Goal: Task Accomplishment & Management: Complete application form

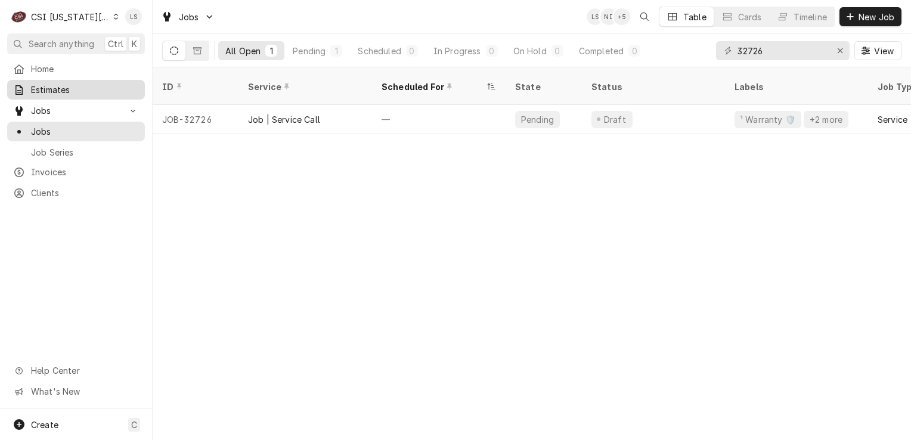
click at [46, 85] on span "Estimates" at bounding box center [85, 89] width 108 height 13
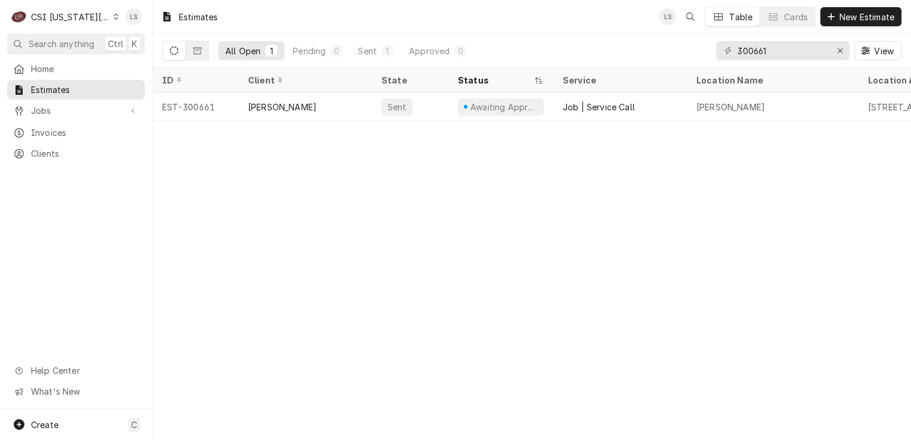
type input "300661"
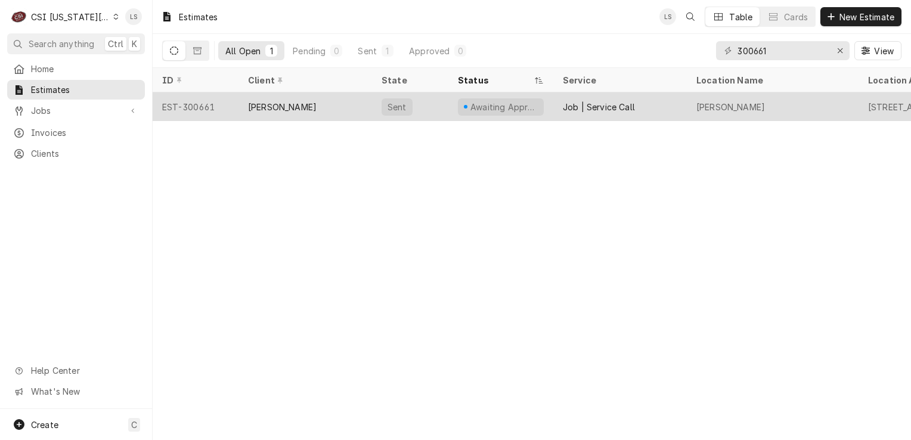
click at [175, 107] on div "EST-300661" at bounding box center [196, 106] width 86 height 29
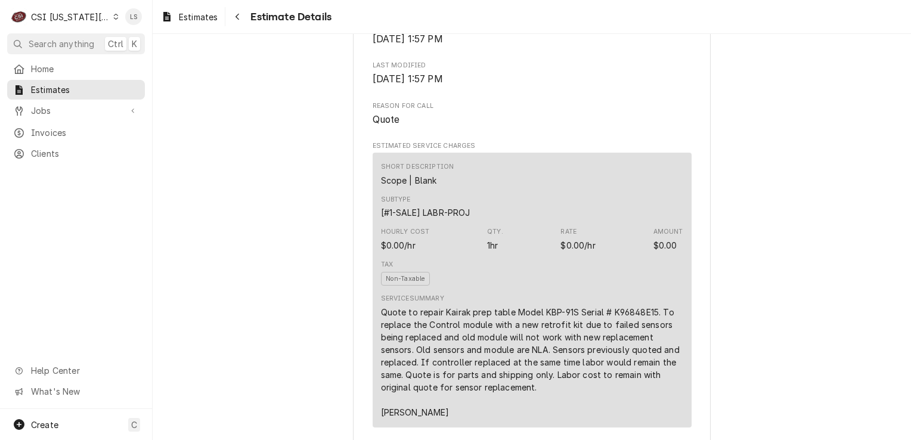
scroll to position [715, 0]
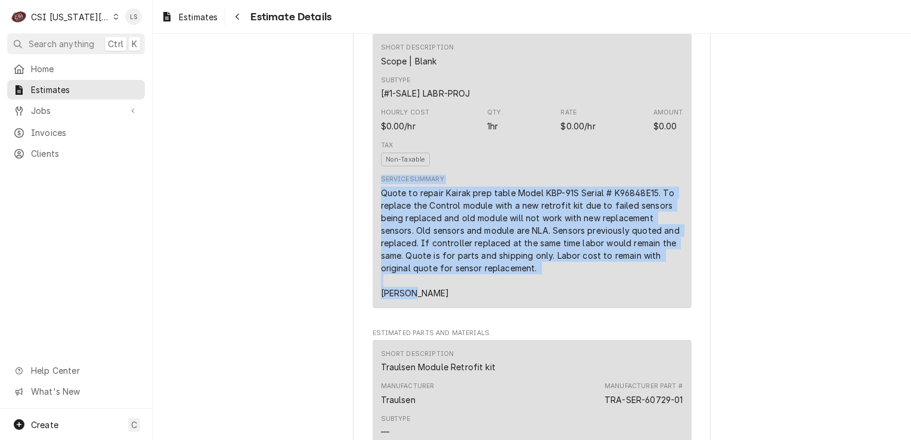
drag, startPoint x: 408, startPoint y: 331, endPoint x: 358, endPoint y: 223, distance: 119.2
drag, startPoint x: 358, startPoint y: 223, endPoint x: 433, endPoint y: 278, distance: 92.5
click at [433, 278] on div "Quote to repair Kairak prep table Model KBP-91S Serial # K96848E15. To replace …" at bounding box center [532, 243] width 302 height 113
click at [417, 299] on div "Quote to repair Kairak prep table Model KBP-91S Serial # K96848E15. To replace …" at bounding box center [532, 243] width 302 height 113
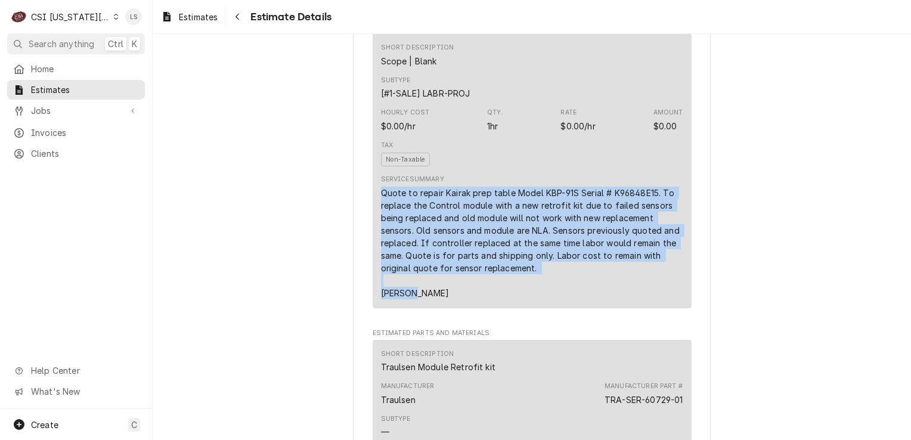
drag, startPoint x: 394, startPoint y: 331, endPoint x: 368, endPoint y: 234, distance: 100.6
click at [372, 234] on div "Short Description Scope | Blank Subtype [#1-SALE] LABR-PROJ Hourly Cost $0.00/h…" at bounding box center [531, 170] width 319 height 275
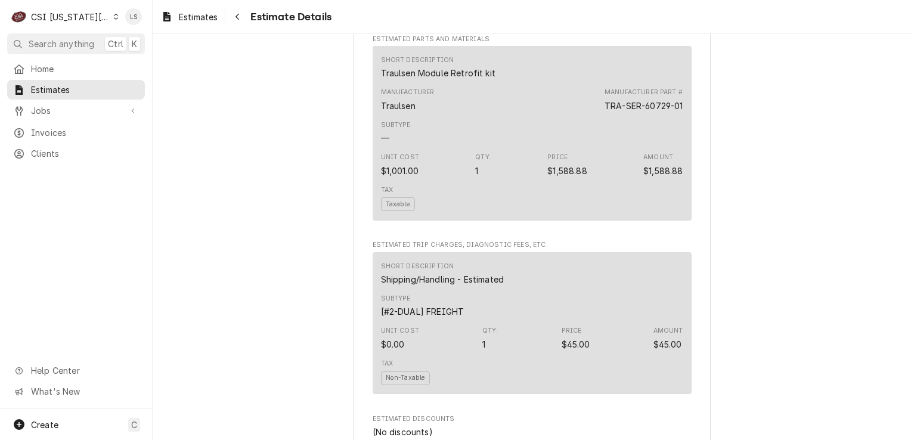
scroll to position [1013, 0]
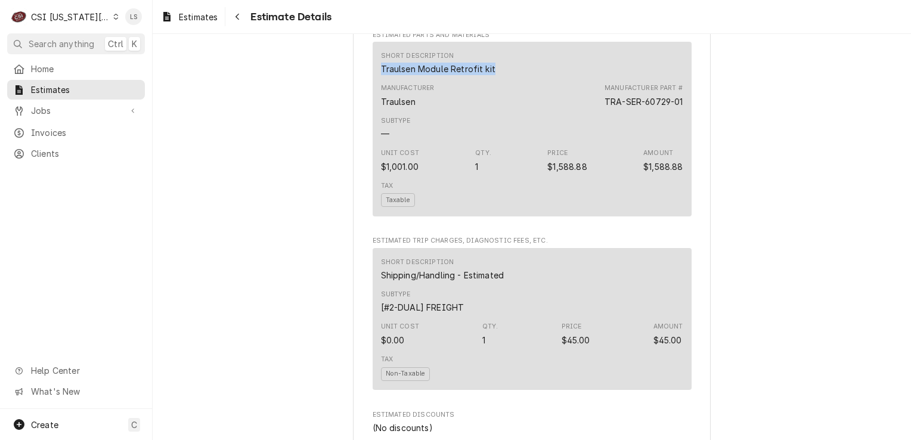
drag, startPoint x: 377, startPoint y: 107, endPoint x: 365, endPoint y: 105, distance: 12.2
click at [365, 105] on div "Sender CSI Kansas City CSI Commercial Services Inc1021 NE Jib Ct Unit B Lee’s S…" at bounding box center [532, 173] width 358 height 2244
click at [675, 108] on div "TRA-SER-60729-01" at bounding box center [643, 101] width 79 height 13
drag, startPoint x: 677, startPoint y: 140, endPoint x: 565, endPoint y: 137, distance: 112.1
click at [565, 111] on div "Manufacturer Traulsen Manufacturer Part # TRA-SER-60729-01" at bounding box center [532, 95] width 302 height 32
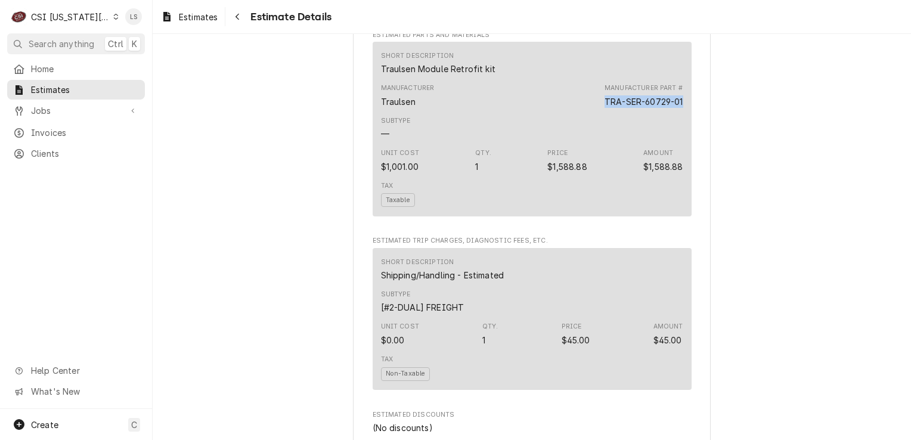
copy div "TRA-SER-60729-01"
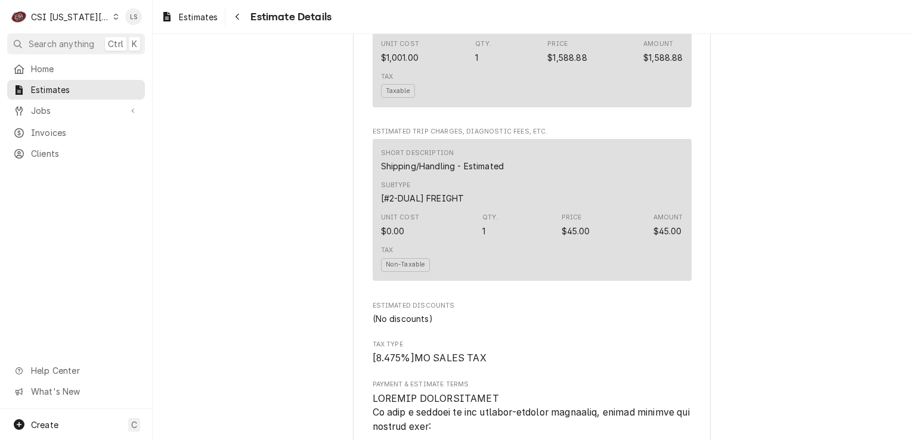
scroll to position [1192, 0]
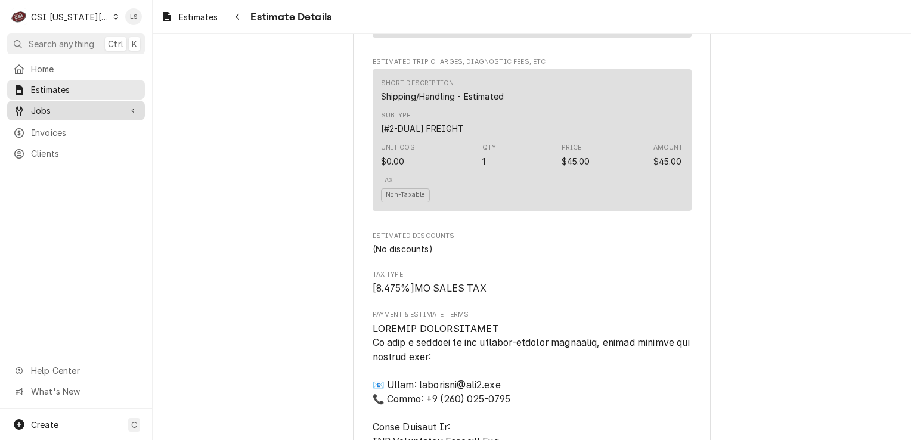
click at [37, 106] on span "Jobs" at bounding box center [76, 110] width 90 height 13
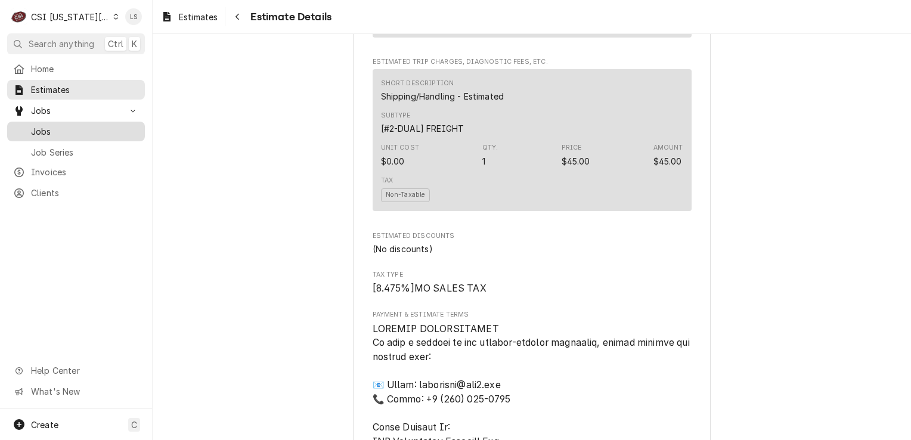
click at [52, 129] on span "Jobs" at bounding box center [85, 131] width 108 height 13
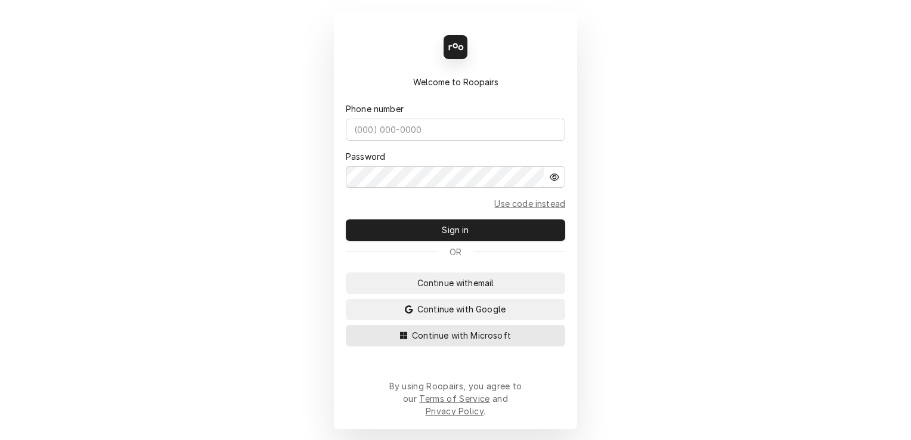
click at [527, 346] on button "Continue with Microsoft" at bounding box center [455, 335] width 219 height 21
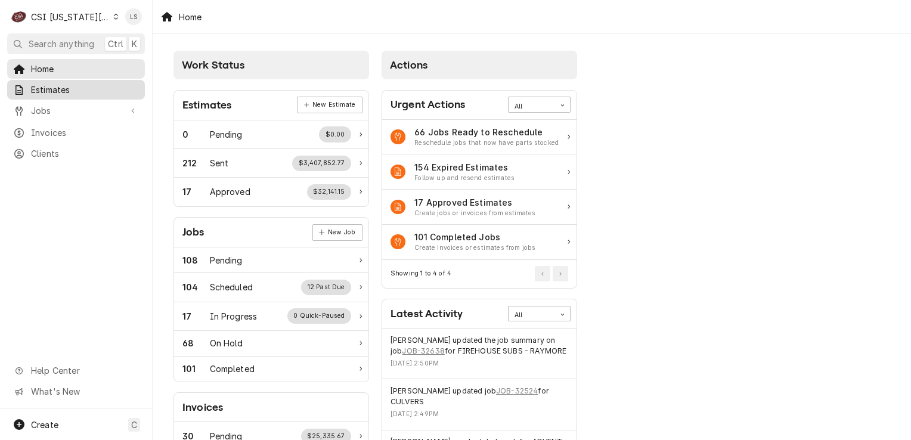
click at [57, 89] on span "Estimates" at bounding box center [85, 89] width 108 height 13
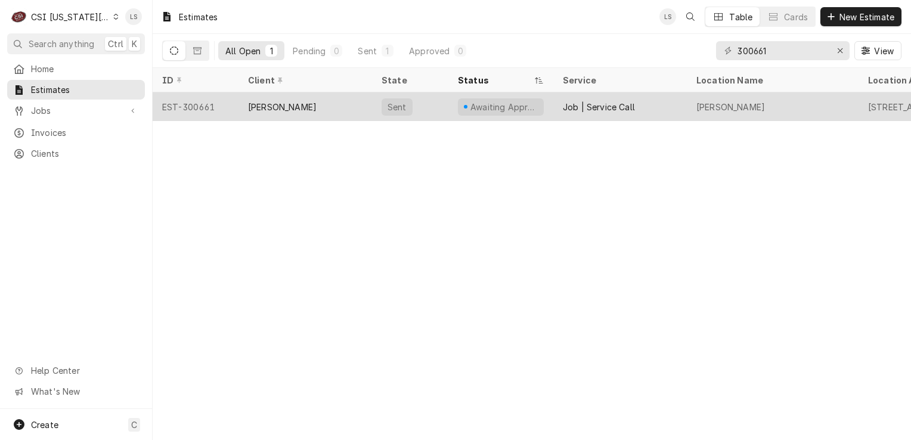
click at [185, 106] on div "EST-300661" at bounding box center [196, 106] width 86 height 29
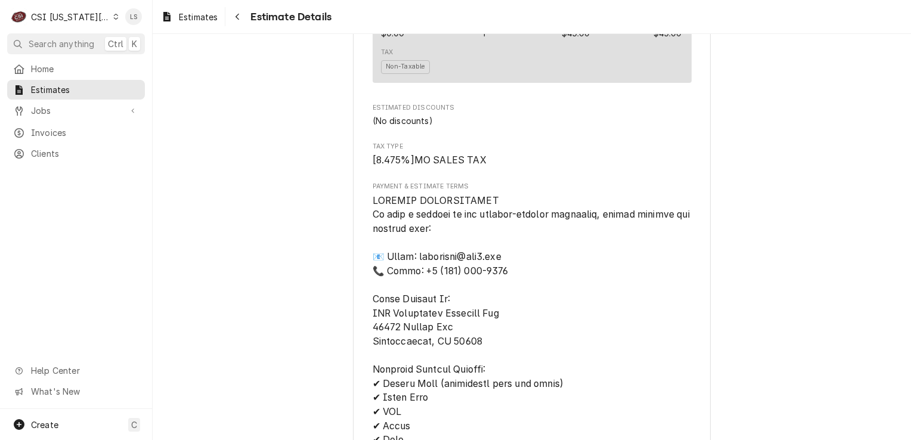
scroll to position [1969, 0]
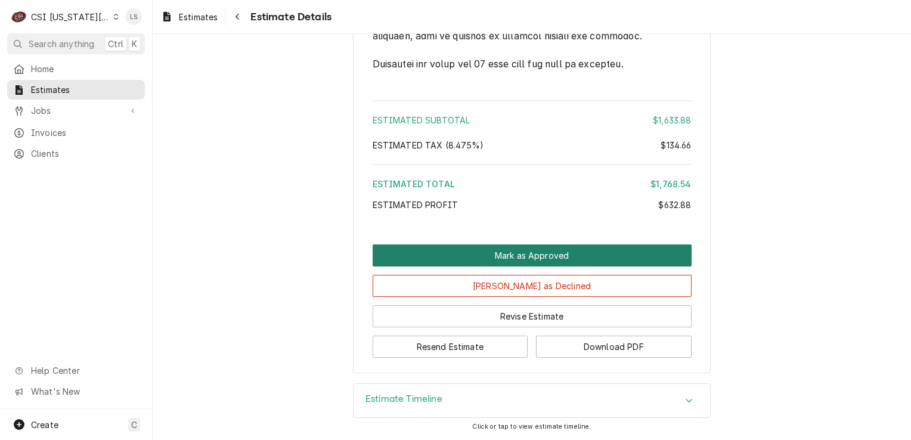
click at [560, 258] on button "Mark as Approved" at bounding box center [531, 255] width 319 height 22
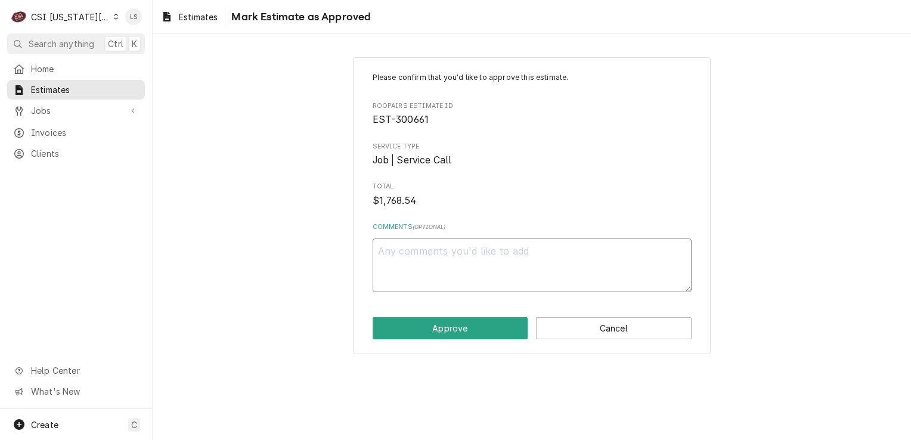
click at [496, 258] on textarea "Comments ( optional )" at bounding box center [531, 265] width 319 height 54
type textarea "x"
type textarea "A"
type textarea "x"
type textarea "Ap"
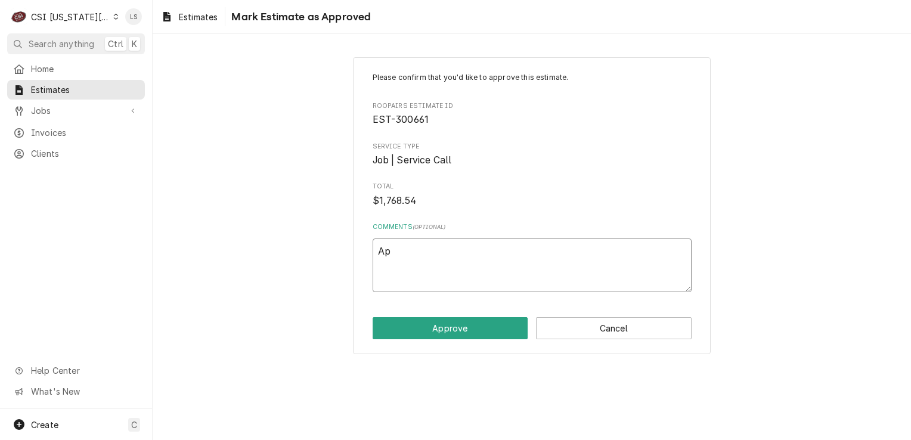
type textarea "x"
type textarea "App"
type textarea "x"
type textarea "Appr"
type textarea "x"
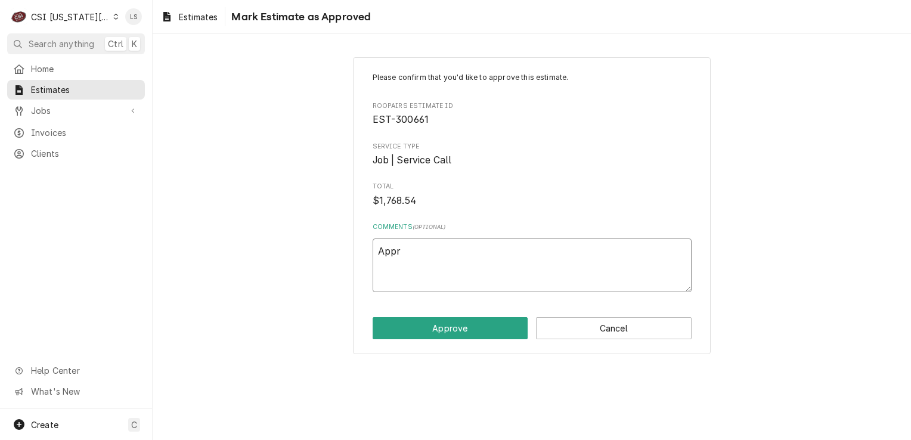
type textarea "Appro"
type textarea "x"
type textarea "Approv"
type textarea "x"
type textarea "Approve"
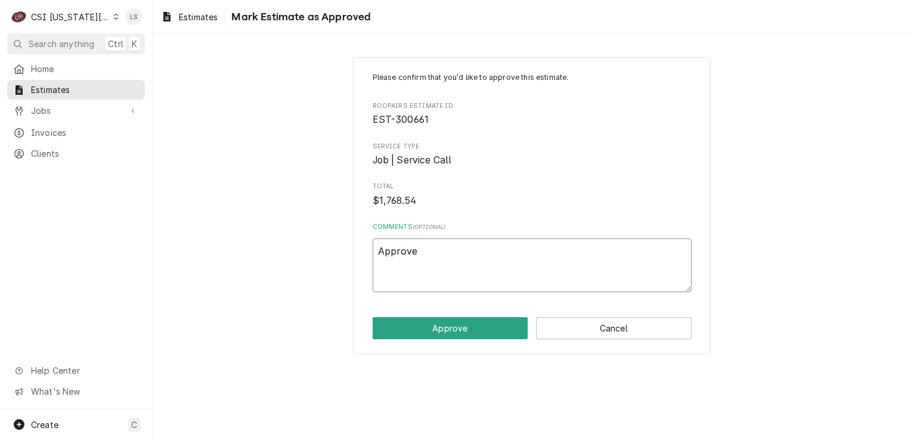
type textarea "x"
type textarea "Approved"
type textarea "x"
type textarea "Approved"
type textarea "x"
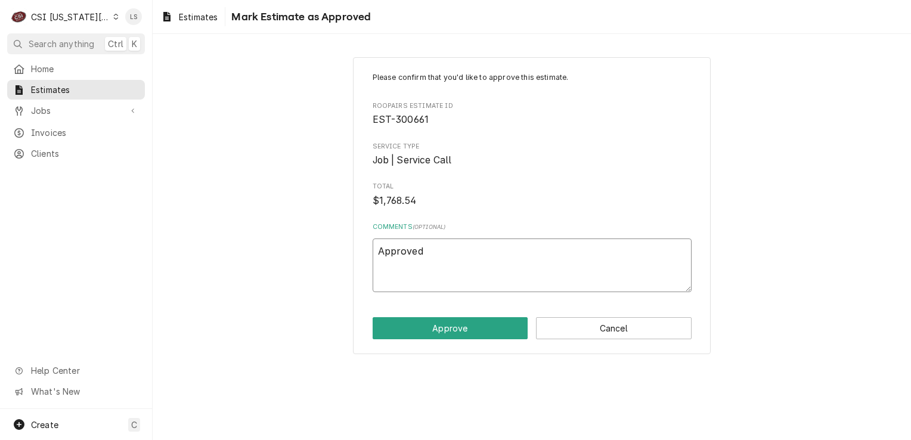
type textarea "Approved b"
type textarea "x"
type textarea "Approved by"
type textarea "x"
type textarea "Approved by"
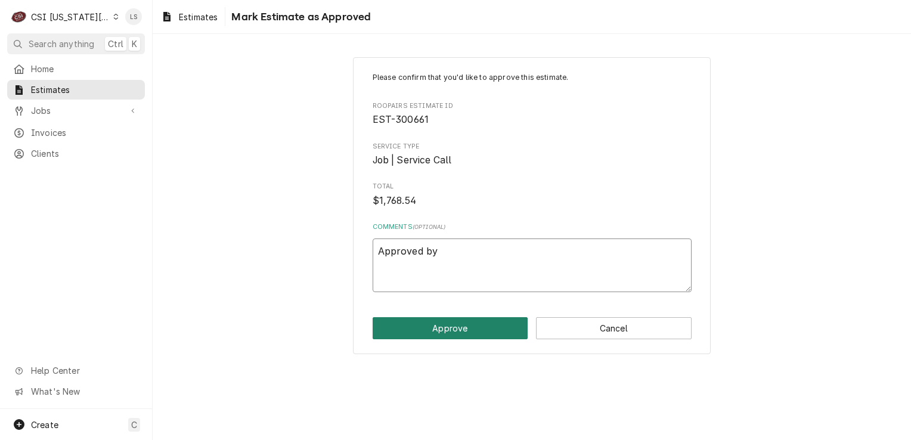
type textarea "x"
type textarea "Approved by J"
type textarea "x"
type textarea "Approved by Ja"
type textarea "x"
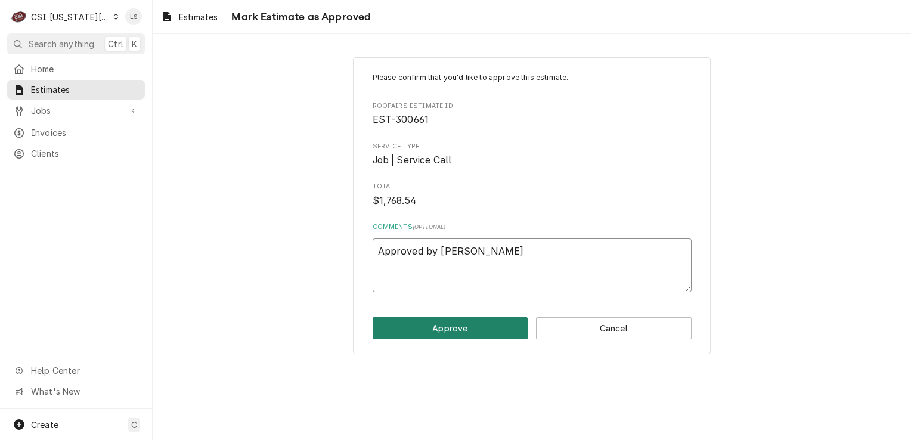
type textarea "Approved by Jas"
type textarea "x"
type textarea "Approved by Jaso"
type textarea "x"
type textarea "Approved by Jason"
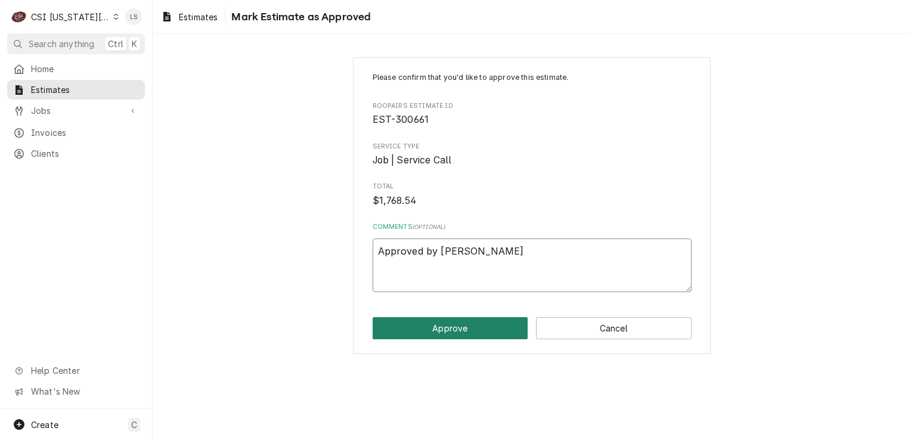
type textarea "x"
type textarea "Approved by Jason."
type textarea "x"
type textarea "Approved by Jason."
click at [514, 325] on button "Approve" at bounding box center [450, 328] width 156 height 22
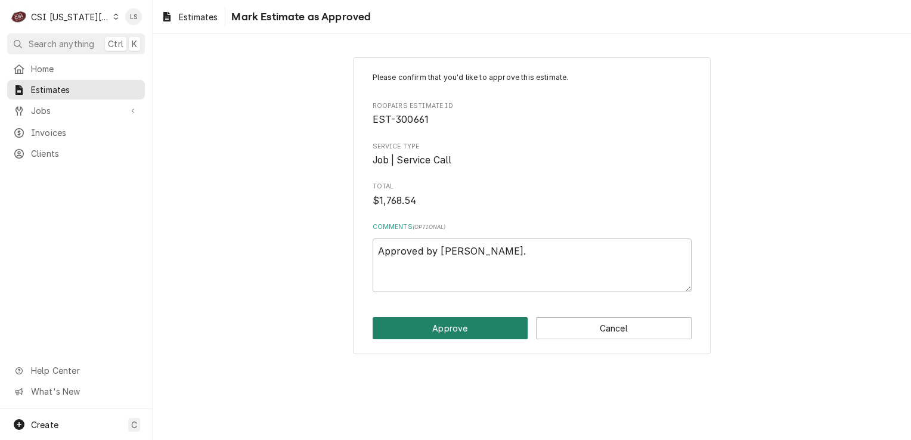
type textarea "x"
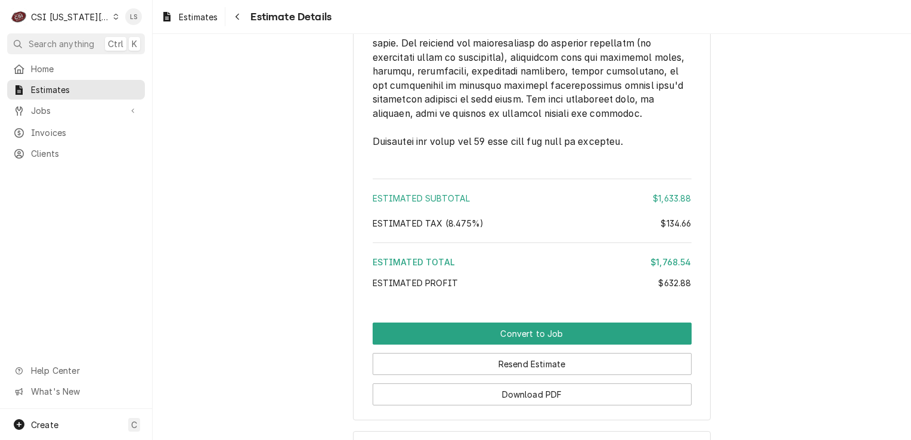
scroll to position [1980, 0]
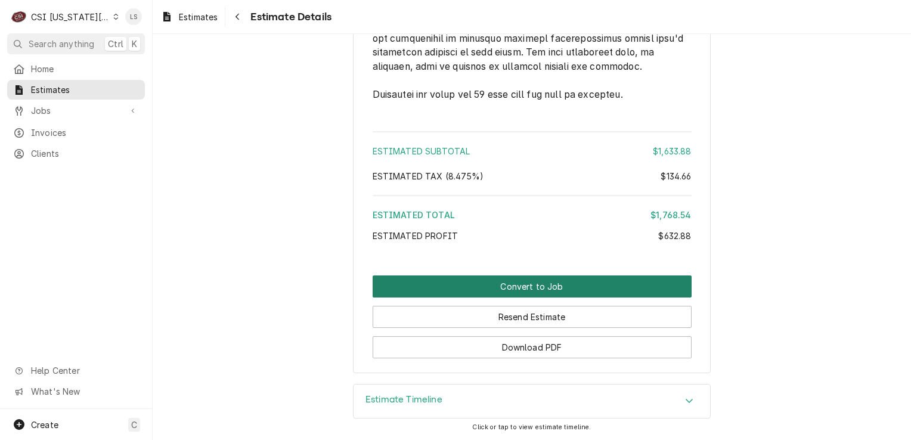
click at [580, 282] on button "Convert to Job" at bounding box center [531, 286] width 319 height 22
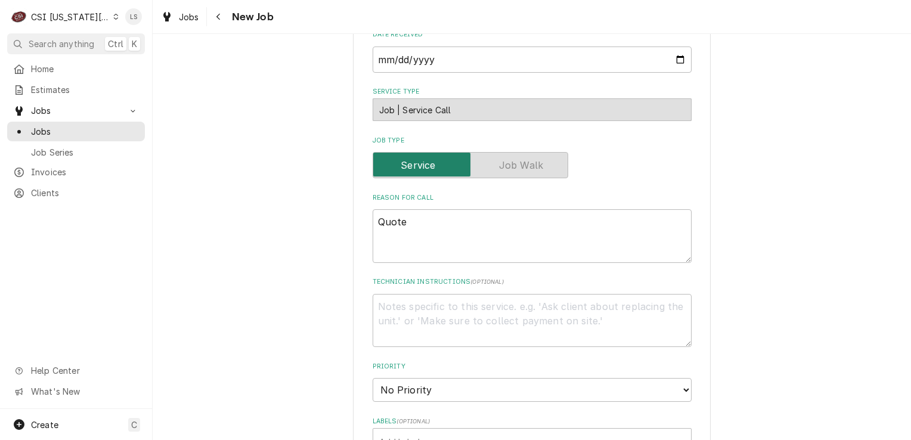
scroll to position [715, 0]
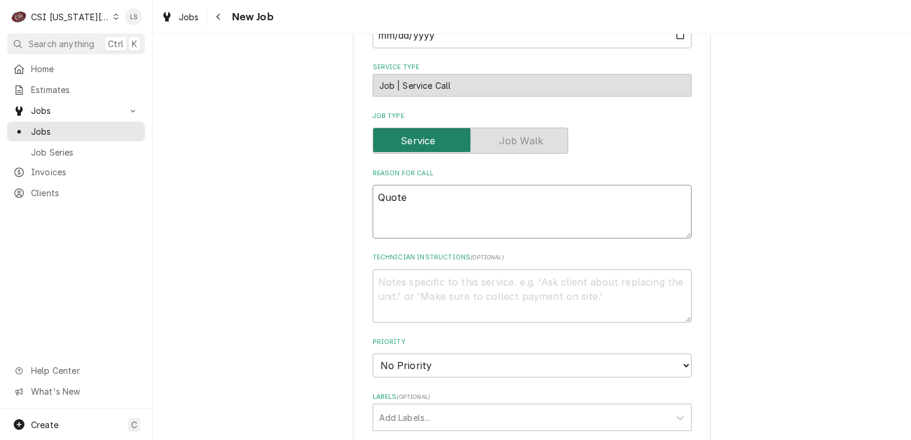
drag, startPoint x: 341, startPoint y: 203, endPoint x: 334, endPoint y: 203, distance: 7.7
click at [334, 203] on div "Please provide the following information to create a job: Client Details Client…" at bounding box center [532, 119] width 758 height 1577
type textarea "x"
paste textarea "Quote to repair Kairak prep table Model KBP-91S Serial # K96848E15. To replace …"
type textarea "x"
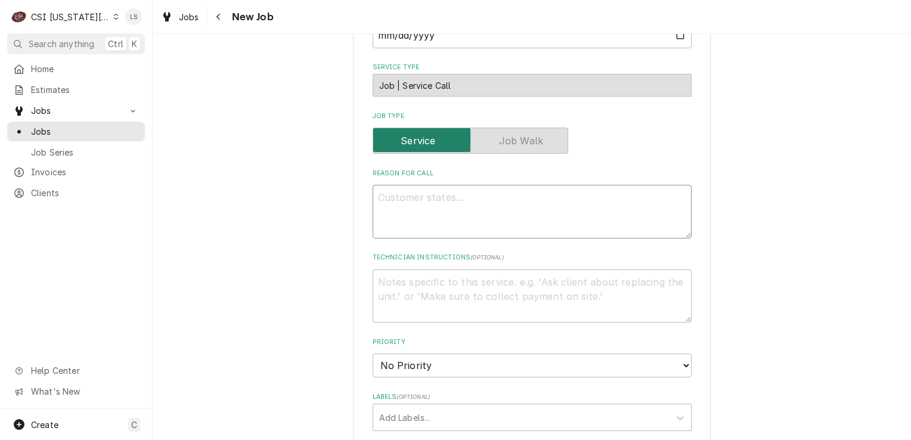
type textarea "Quote to repair Kairak prep table Model KBP-91S Serial # K96848E15. To replace …"
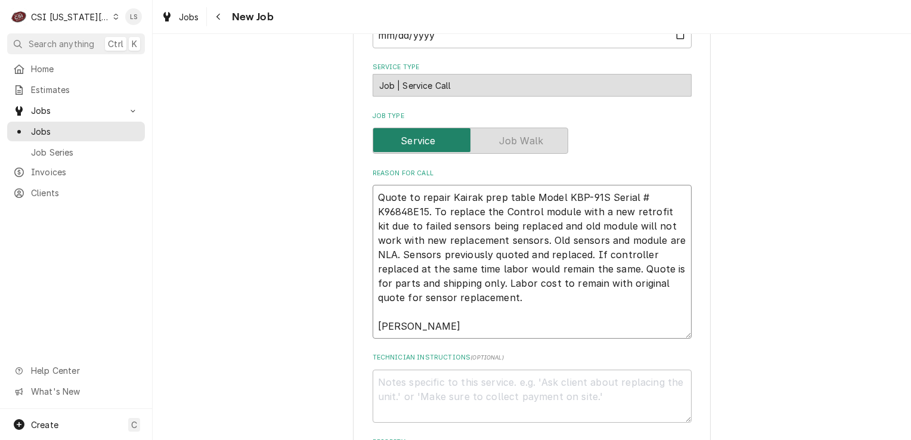
type textarea "x"
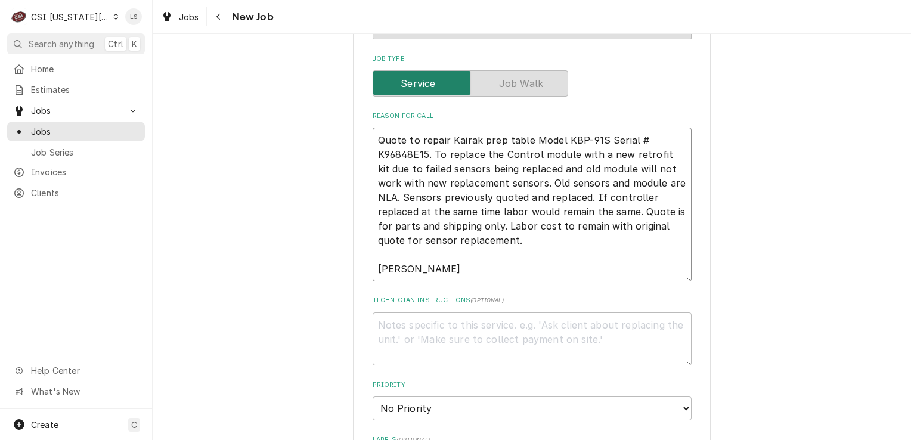
scroll to position [894, 0]
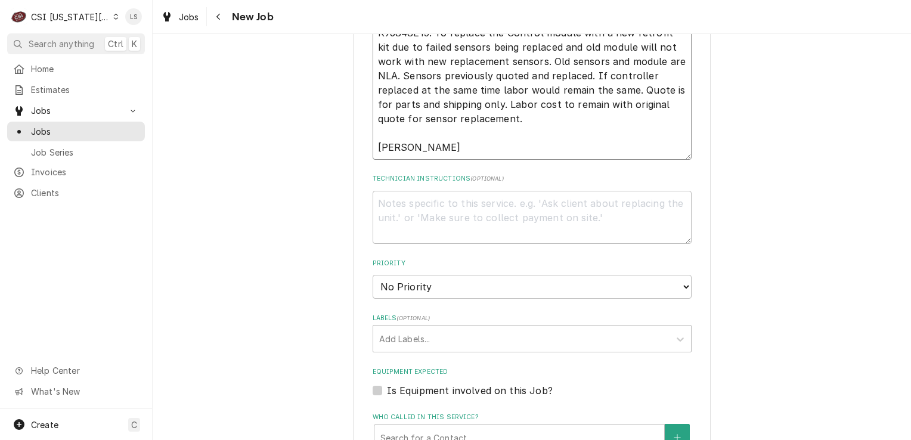
type textarea "Quote to repair Kairak prep table Model KBP-91S Serial # K96848E15. To replace …"
click at [403, 201] on textarea "Technician Instructions ( optional )" at bounding box center [531, 218] width 319 height 54
paste textarea "Traulsen Module Retrofit kit"
type textarea "x"
type textarea "Traulsen Module Retrofit kit"
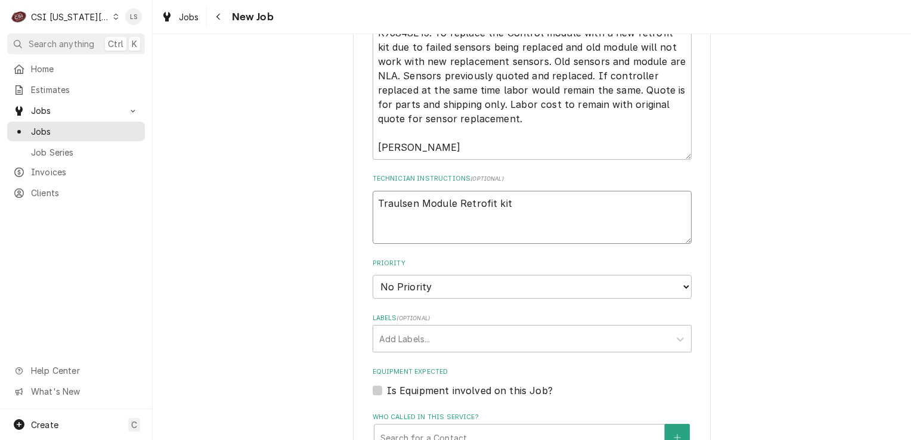
type textarea "x"
type textarea "Traulsen Module Retrofit kit"
type textarea "x"
type textarea "Traulsen Module Retrofit kit -"
type textarea "x"
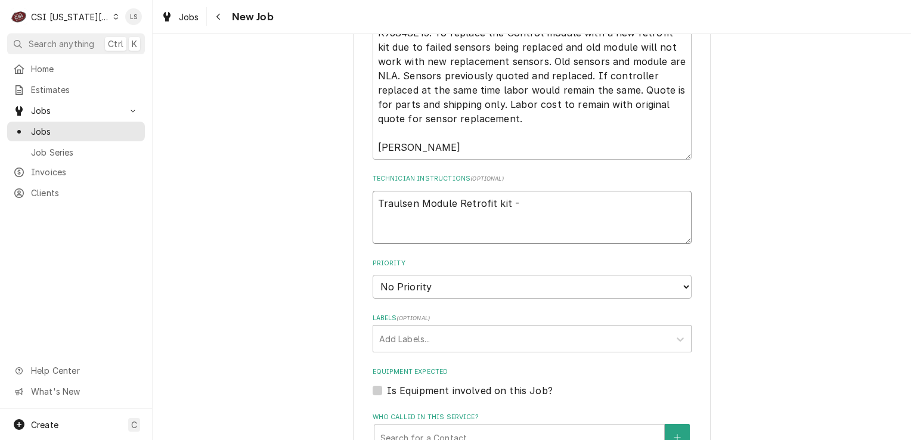
type textarea "Traulsen Module Retrofit kit -"
type textarea "x"
type textarea "Traulsen Module Retrofit kit -"
paste textarea "TRA-SER-60729-01"
type textarea "x"
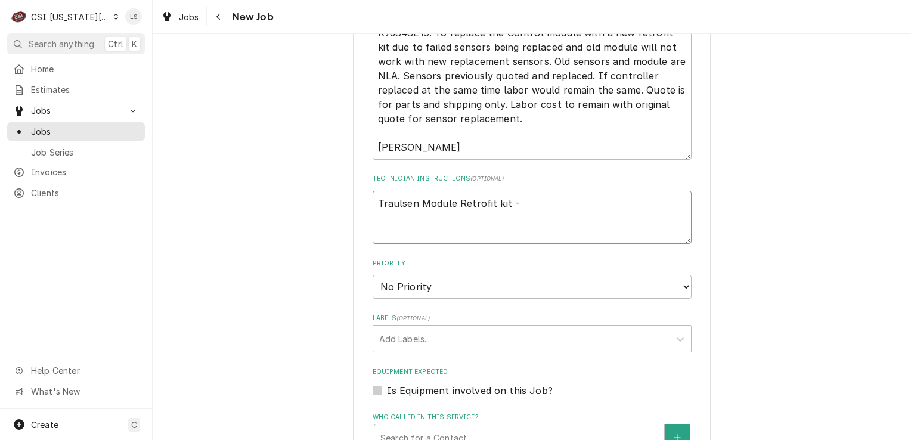
type textarea "Traulsen Module Retrofit kit - TRA-SER-60729-01"
type textarea "x"
type textarea "Traulsen Module Retrofit kit - TRA-SER-60729-01"
type textarea "x"
type textarea "Traulsen Module Retrofit kit - TRA-SER-60729-01 -"
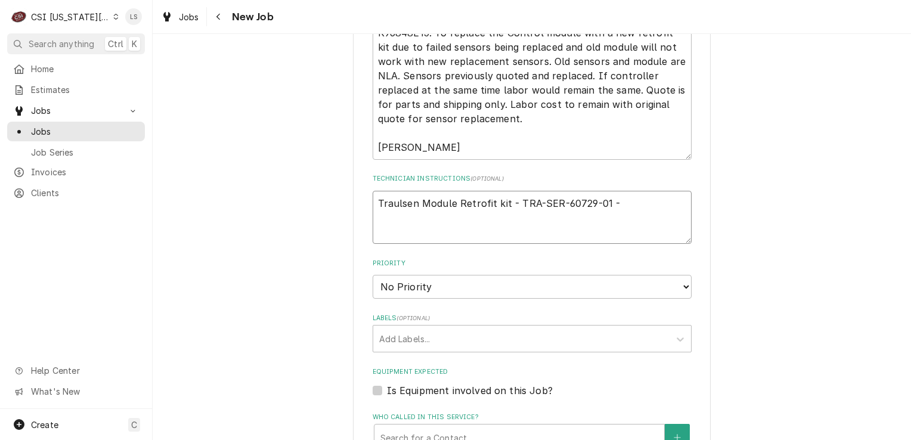
type textarea "x"
type textarea "Traulsen Module Retrofit kit - TRA-SER-60729-01 -"
type textarea "x"
type textarea "Traulsen Module Retrofit kit - TRA-SER-60729-01 - q"
type textarea "x"
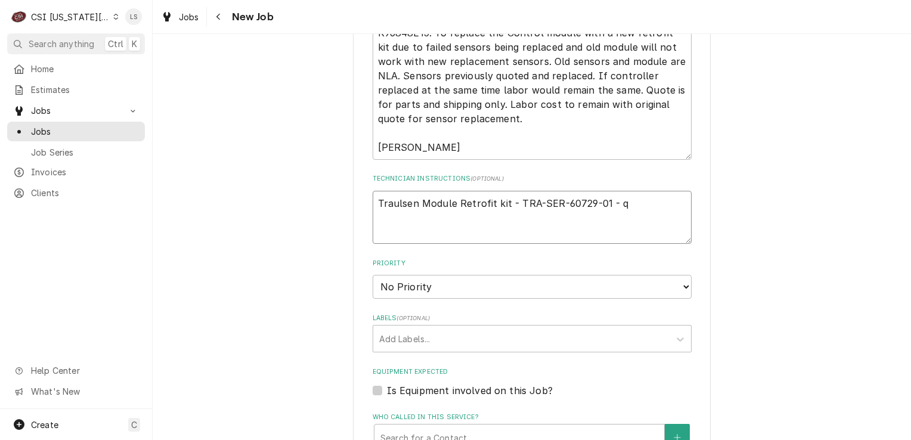
type textarea "Traulsen Module Retrofit kit - TRA-SER-60729-01 - qt"
type textarea "x"
type textarea "Traulsen Module Retrofit kit - TRA-SER-60729-01 - qty"
type textarea "x"
type textarea "Traulsen Module Retrofit kit - TRA-SER-60729-01 - qty"
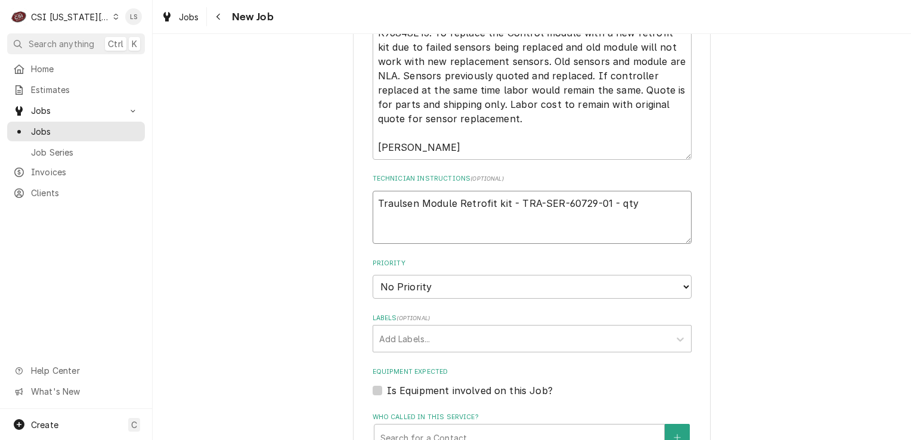
type textarea "x"
type textarea "Traulsen Module Retrofit kit - TRA-SER-60729-01 - qty 1"
type textarea "x"
type textarea "Traulsen Module Retrofit kit - TRA-SER-60729-01 - qty 1"
click at [372, 201] on textarea "Traulsen Module Retrofit kit - TRA-SER-60729-01 - qty 1" at bounding box center [531, 218] width 319 height 54
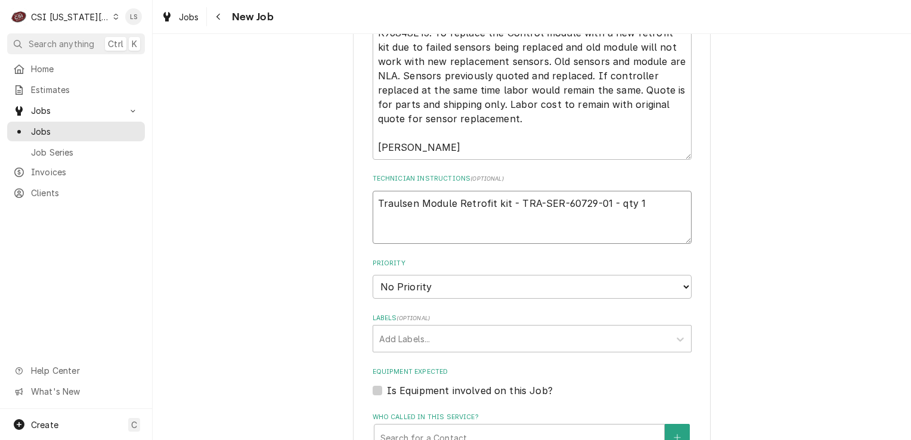
type textarea "x"
type textarea "Traulsen Module Retrofit kit - TRA-SER-60729-01 - qty 1"
type textarea "x"
type textarea "Traulsen Module Retrofit kit - TRA-SER-60729-01 - qty 1"
click at [372, 201] on textarea "Traulsen Module Retrofit kit - TRA-SER-60729-01 - qty 1" at bounding box center [531, 218] width 319 height 54
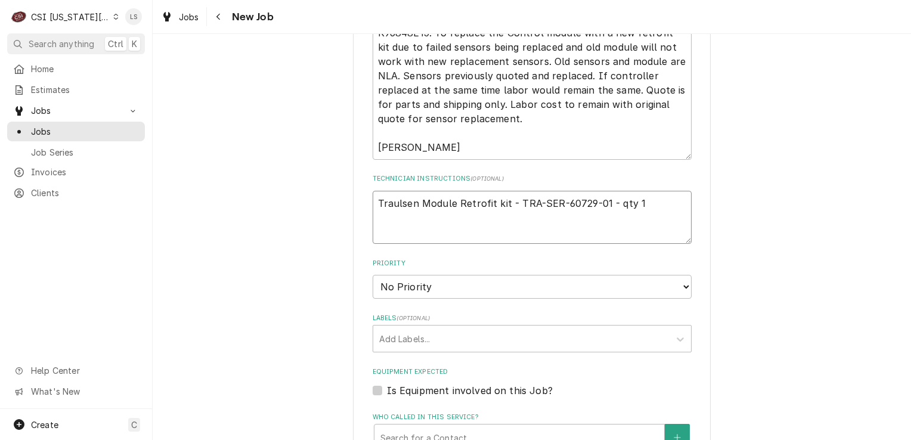
type textarea "x"
type textarea "e Traulsen Module Retrofit kit - TRA-SER-60729-01 - qty 1"
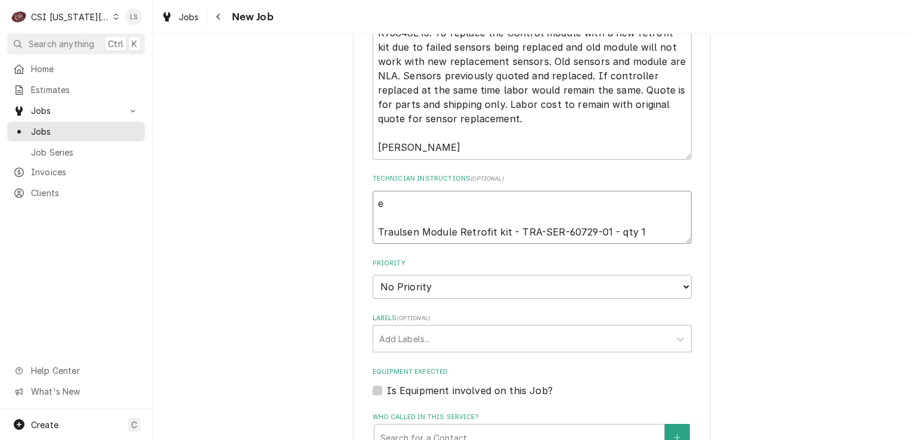
type textarea "x"
type textarea "em Traulsen Module Retrofit kit - TRA-SER-60729-01 - qty 1"
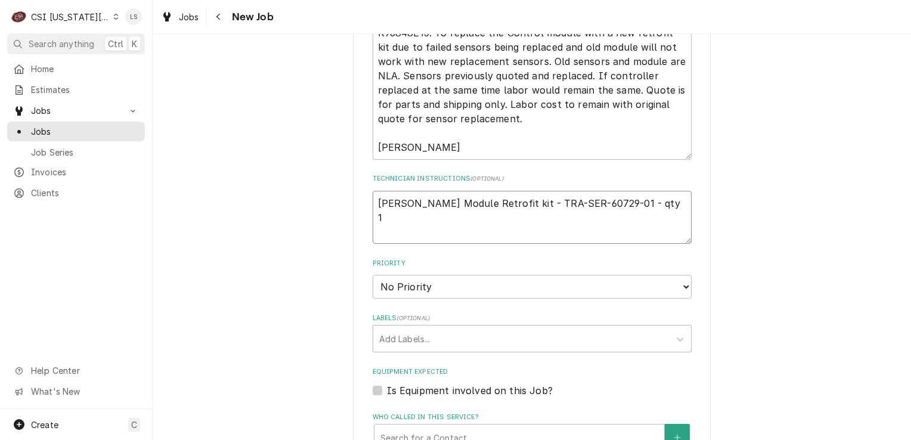
type textarea "x"
type textarea "emai Traulsen Module Retrofit kit - TRA-SER-60729-01 - qty 1"
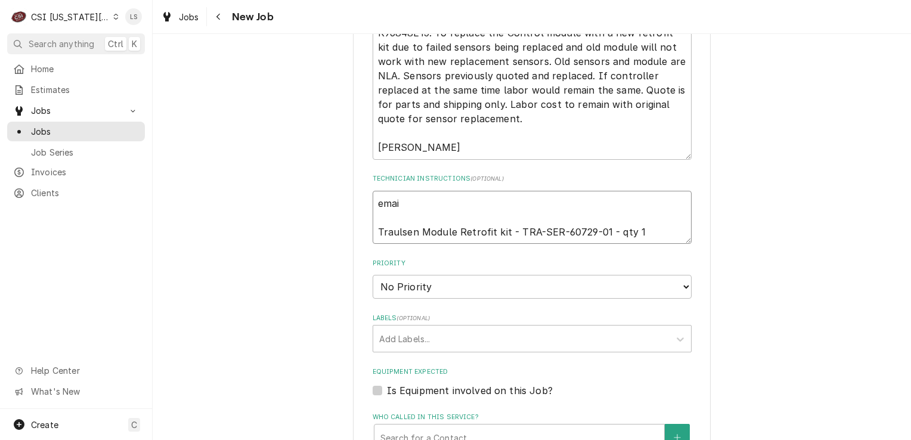
type textarea "x"
type textarea "email Traulsen Module Retrofit kit - TRA-SER-60729-01 - qty 1"
type textarea "x"
type textarea "emaile Traulsen Module Retrofit kit - TRA-SER-60729-01 - qty 1"
type textarea "x"
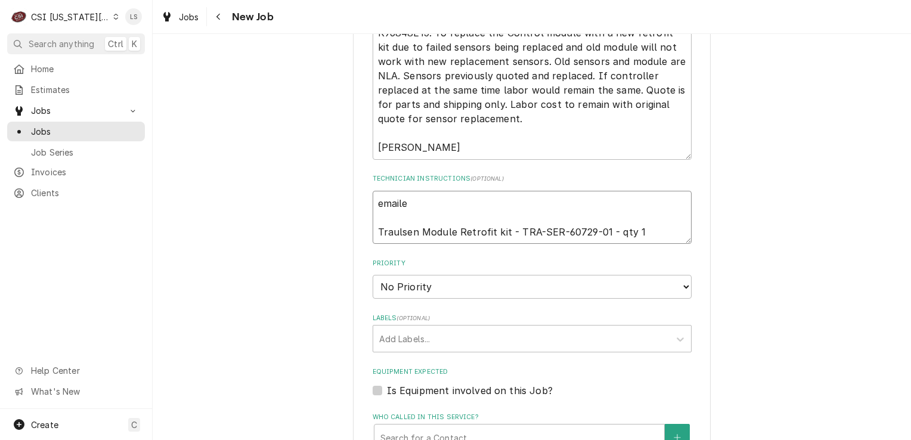
type textarea "emailed Traulsen Module Retrofit kit - TRA-SER-60729-01 - qty 1"
type textarea "x"
type textarea "emailed Traulsen Module Retrofit kit - TRA-SER-60729-01 - qty 1"
type textarea "x"
type textarea "emailed p Traulsen Module Retrofit kit - TRA-SER-60729-01 - qty 1"
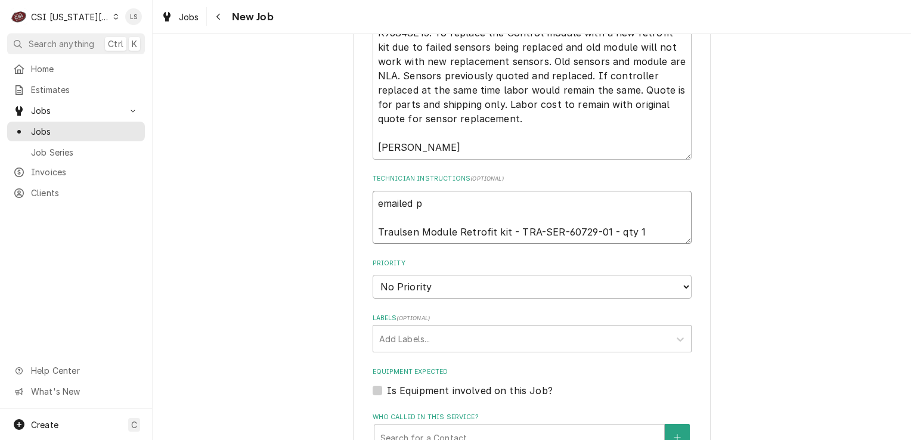
type textarea "x"
type textarea "emailed pa Traulsen Module Retrofit kit - TRA-SER-60729-01 - qty 1"
type textarea "x"
type textarea "emailed par Traulsen Module Retrofit kit - TRA-SER-60729-01 - qty 1"
type textarea "x"
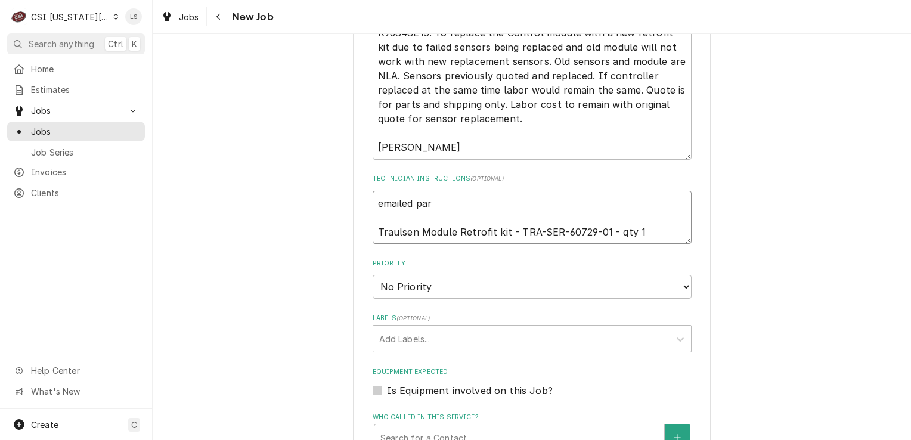
type textarea "emailed part Traulsen Module Retrofit kit - TRA-SER-60729-01 - qty 1"
type textarea "x"
type textarea "emailed parts Traulsen Module Retrofit kit - TRA-SER-60729-01 - qty 1"
type textarea "x"
type textarea "emailed parts Traulsen Module Retrofit kit - TRA-SER-60729-01 - qty 1"
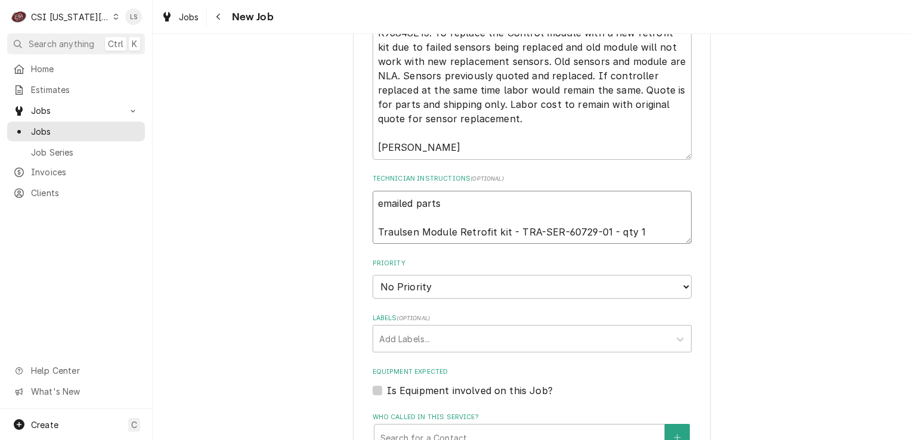
type textarea "x"
type textarea "emailed parts a Traulsen Module Retrofit kit - TRA-SER-60729-01 - qty 1"
type textarea "x"
type textarea "emailed parts ad Traulsen Module Retrofit kit - TRA-SER-60729-01 - qty 1"
type textarea "x"
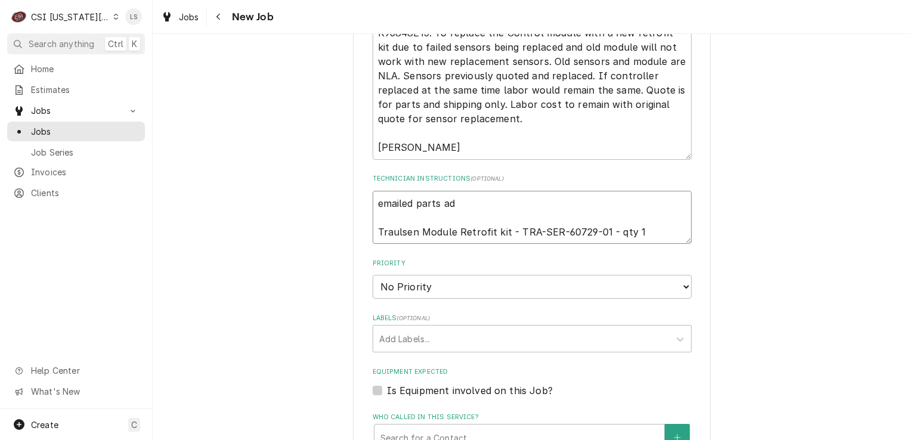
type textarea "emailed parts ad Traulsen Module Retrofit kit - TRA-SER-60729-01 - qty 1"
type textarea "x"
type textarea "emailed parts ad Traulsen Module Retrofit kit - TRA-SER-60729-01 - qty 1"
type textarea "x"
type textarea "emailed parts a Traulsen Module Retrofit kit - TRA-SER-60729-01 - qty 1"
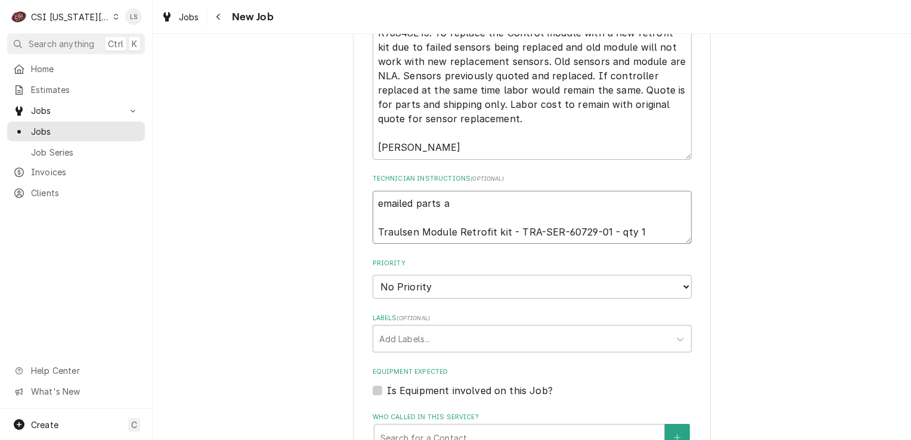
type textarea "x"
type textarea "emailed parts an Traulsen Module Retrofit kit - TRA-SER-60729-01 - qty 1"
type textarea "x"
type textarea "emailed parts and Traulsen Module Retrofit kit - TRA-SER-60729-01 - qty 1"
type textarea "x"
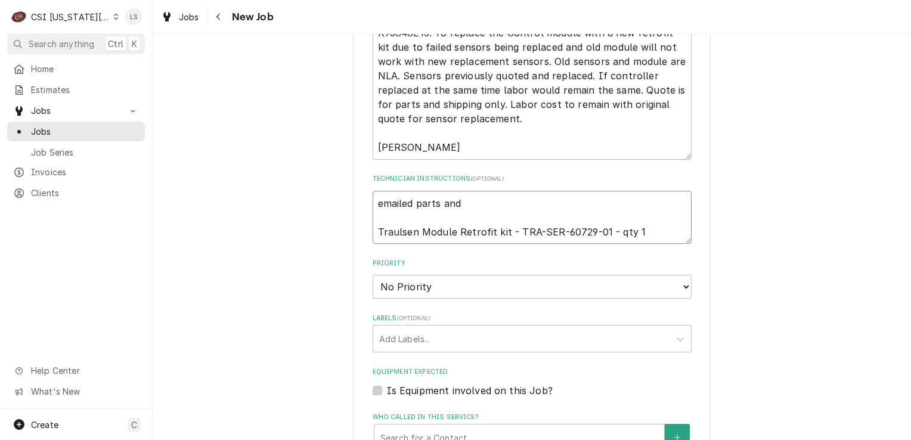
type textarea "emailed parts and Traulsen Module Retrofit kit - TRA-SER-60729-01 - qty 1"
type textarea "x"
type textarea "emailed parts and l Traulsen Module Retrofit kit - TRA-SER-60729-01 - qty 1"
type textarea "x"
type textarea "emailed parts and li Traulsen Module Retrofit kit - TRA-SER-60729-01 - qty 1"
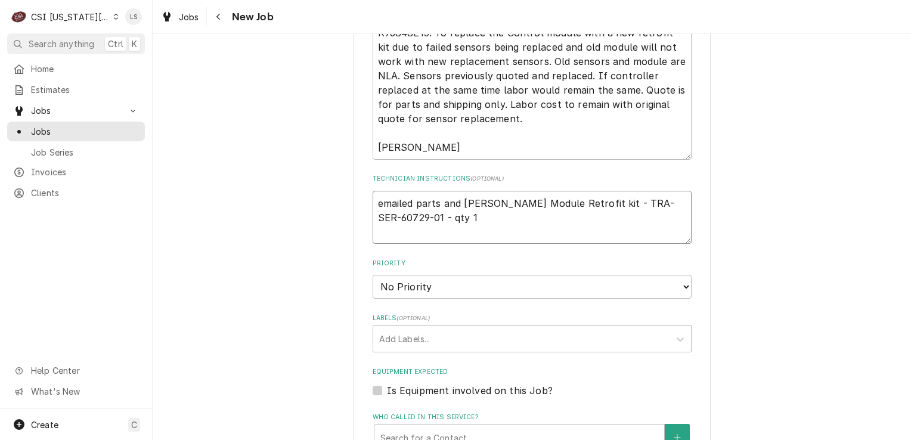
type textarea "x"
type textarea "emailed parts and lin Traulsen Module Retrofit kit - TRA-SER-60729-01 - qty 1"
type textarea "x"
type textarea "emailed parts and lind Traulsen Module Retrofit kit - TRA-SER-60729-01 - qty 1"
type textarea "x"
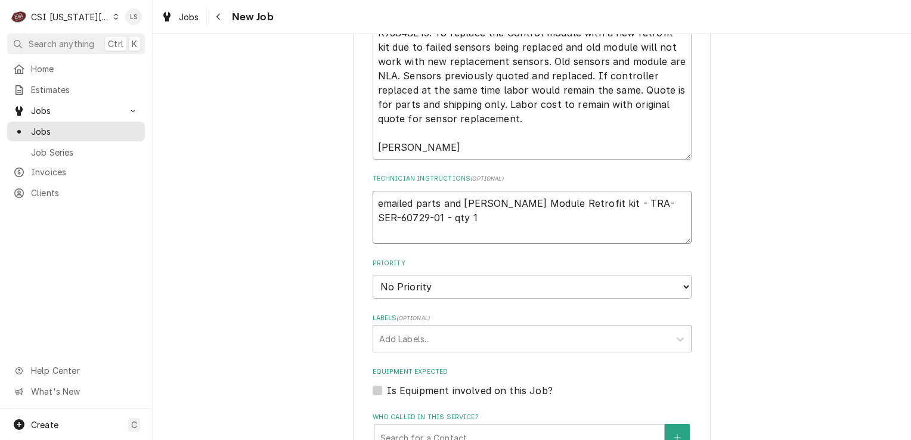
type textarea "emailed parts and lindy Traulsen Module Retrofit kit - TRA-SER-60729-01 - qty 1"
type textarea "x"
type textarea "emailed parts and lindy Traulsen Module Retrofit kit - TRA-SER-60729-01 - qty 1"
type textarea "x"
type textarea "emailed parts and lindy t Traulsen Module Retrofit kit - TRA-SER-60729-01 - qty…"
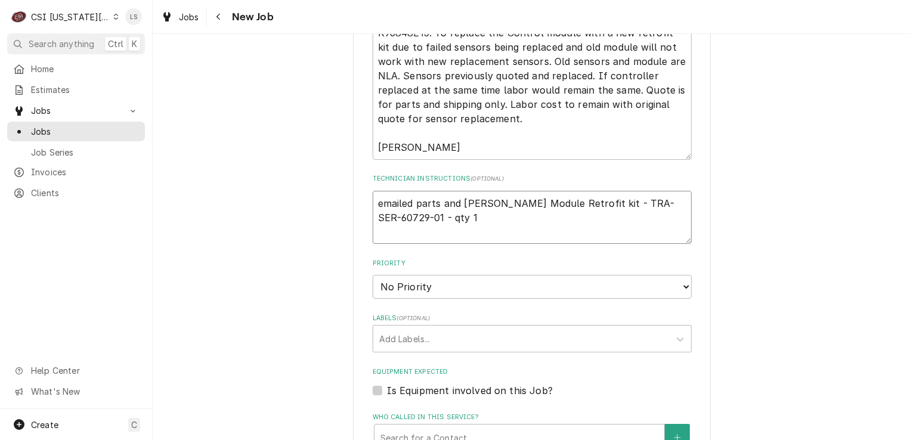
type textarea "x"
type textarea "emailed parts and lindy to Traulsen Module Retrofit kit - TRA-SER-60729-01 - qt…"
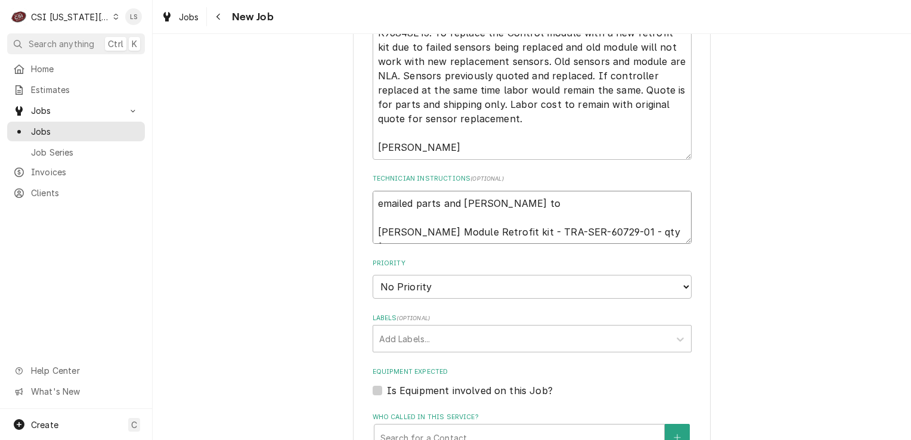
type textarea "x"
type textarea "emailed parts and lindy to Traulsen Module Retrofit kit - TRA-SER-60729-01 - qt…"
type textarea "x"
type textarea "emailed parts and lindy to o Traulsen Module Retrofit kit - TRA-SER-60729-01 - …"
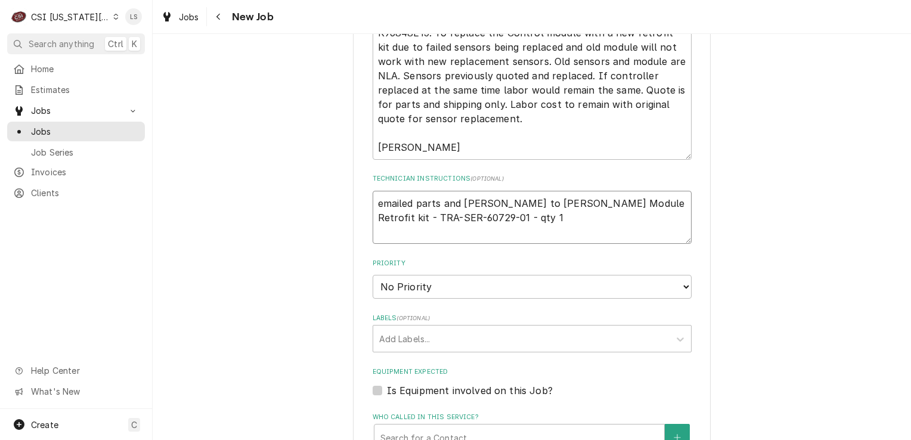
type textarea "x"
type textarea "emailed parts and lindy to or Traulsen Module Retrofit kit - TRA-SER-60729-01 -…"
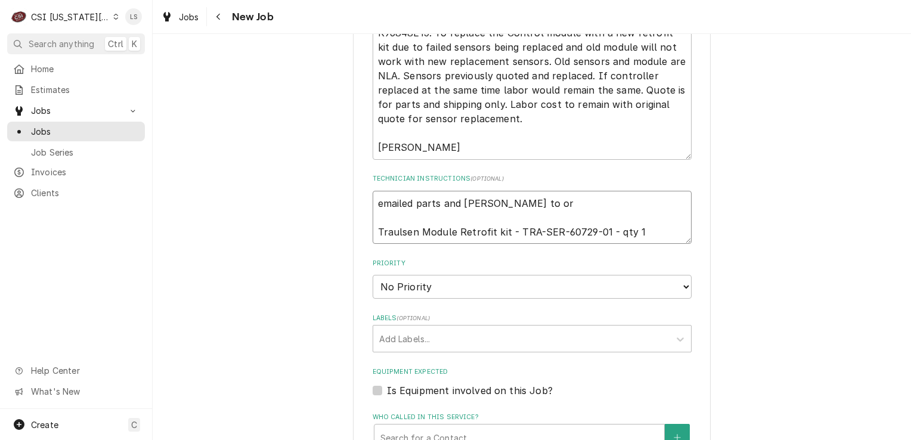
type textarea "x"
type textarea "emailed parts and lindy to ord Traulsen Module Retrofit kit - TRA-SER-60729-01 …"
type textarea "x"
type textarea "emailed parts and lindy to orde Traulsen Module Retrofit kit - TRA-SER-60729-01…"
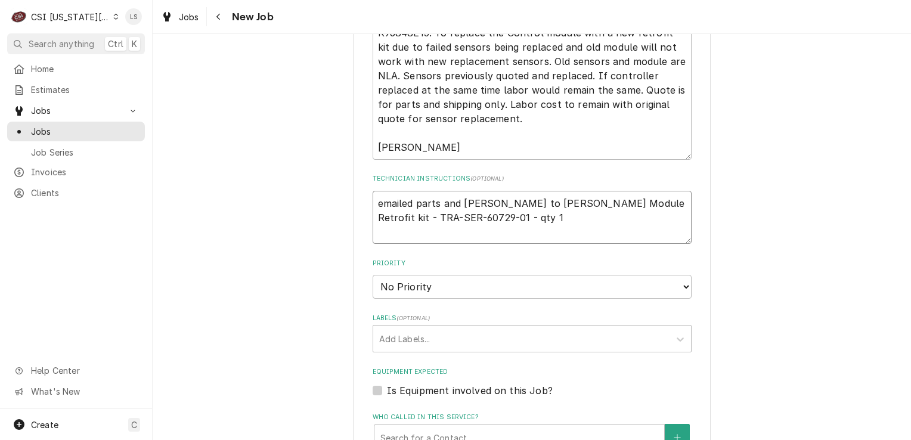
type textarea "x"
type textarea "emailed parts and lindy to order Traulsen Module Retrofit kit - TRA-SER-60729-0…"
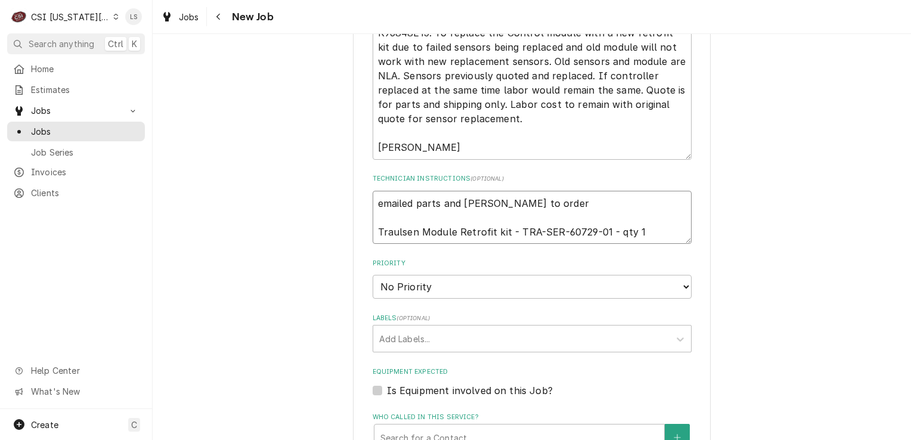
type textarea "x"
type textarea "emailed parts and lindy to order Traulsen Module Retrofit kit - TRA-SER-60729-0…"
type textarea "x"
type textarea "emailed parts and lindy to order - Traulsen Module Retrofit kit - TRA-SER-60729…"
type textarea "x"
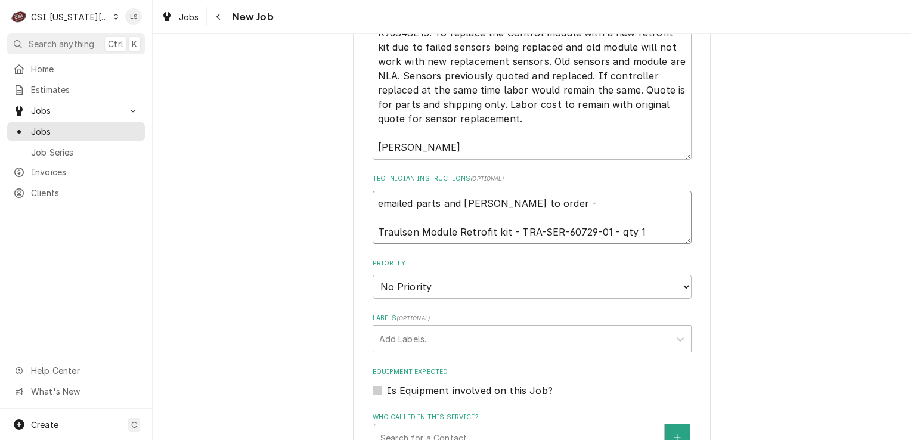
type textarea "emailed parts and lindy to order - Traulsen Module Retrofit kit - TRA-SER-60729…"
type textarea "x"
type textarea "emailed parts and lindy to order - 9 Traulsen Module Retrofit kit - TRA-SER-607…"
type textarea "x"
type textarea "emailed parts and lindy to order - 9/ Traulsen Module Retrofit kit - TRA-SER-60…"
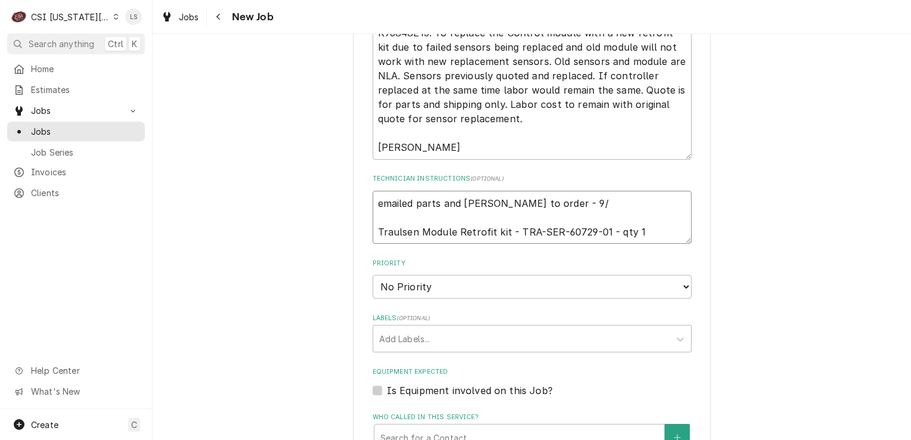
type textarea "x"
type textarea "emailed parts and lindy to order - 9/1 Traulsen Module Retrofit kit - TRA-SER-6…"
type textarea "x"
type textarea "emailed parts and lindy to order - 9/12 Traulsen Module Retrofit kit - TRA-SER-…"
type textarea "x"
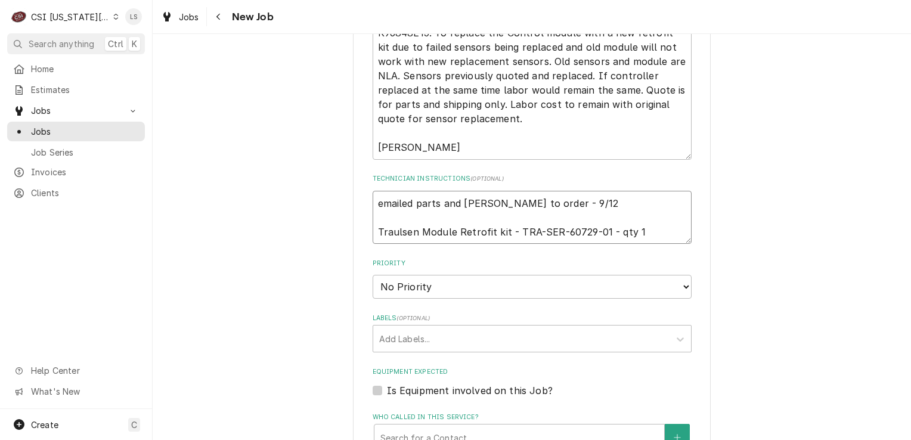
type textarea "emailed parts and lindy to order - 9/12 Traulsen Module Retrofit kit - TRA-SER-…"
type textarea "x"
type textarea "emailed parts and lindy to order - 9/12 - Traulsen Module Retrofit kit - TRA-SE…"
type textarea "x"
type textarea "emailed parts and lindy to order - 9/12 - Traulsen Module Retrofit kit - TRA-SE…"
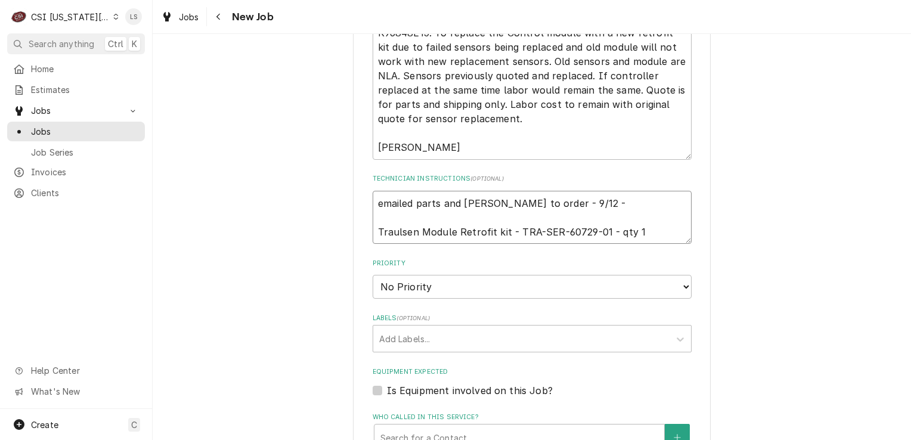
type textarea "x"
type textarea "emailed parts and lindy to order - 9/12 - L Traulsen Module Retrofit kit - TRA-…"
type textarea "x"
type textarea "emailed parts and lindy to order - 9/12 - LS Traulsen Module Retrofit kit - TRA…"
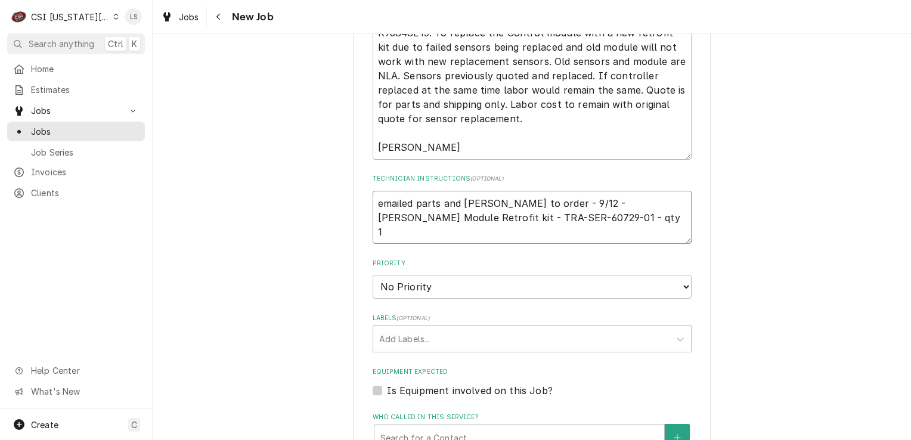
type textarea "x"
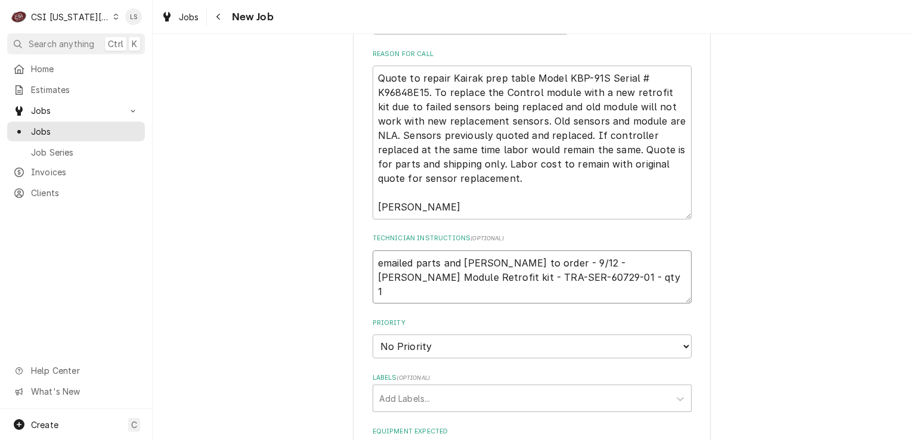
scroll to position [1013, 0]
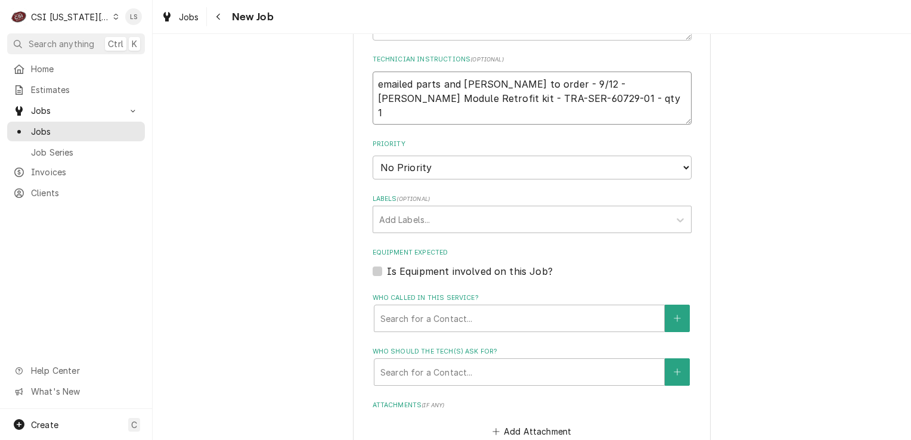
type textarea "emailed parts and lindy to order - 9/12 - LS Traulsen Module Retrofit kit - TRA…"
drag, startPoint x: 405, startPoint y: 170, endPoint x: 405, endPoint y: 176, distance: 6.6
click at [405, 170] on select "No Priority Urgent High Medium Low" at bounding box center [531, 168] width 319 height 24
select select "4"
click at [372, 156] on select "No Priority Urgent High Medium Low" at bounding box center [531, 168] width 319 height 24
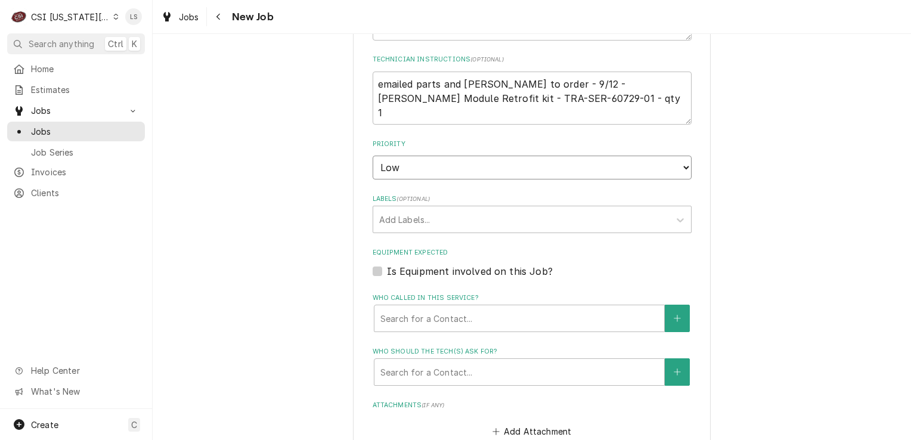
type textarea "x"
click at [381, 223] on div "Labels" at bounding box center [521, 219] width 284 height 21
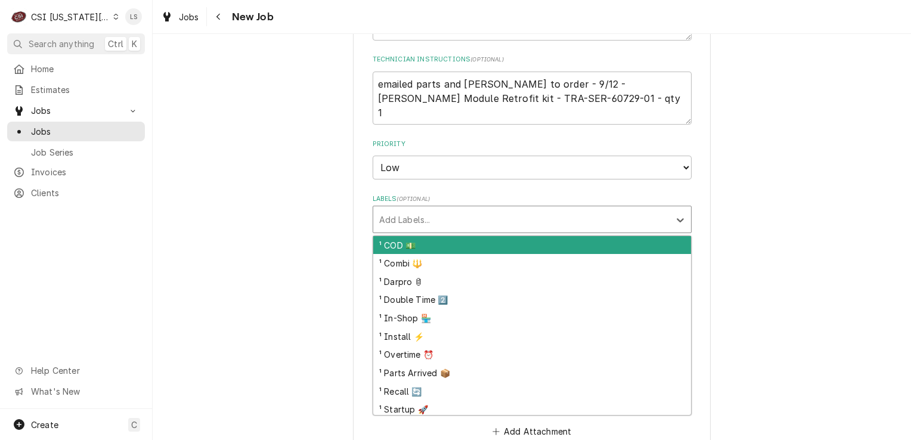
type input "r"
type textarea "x"
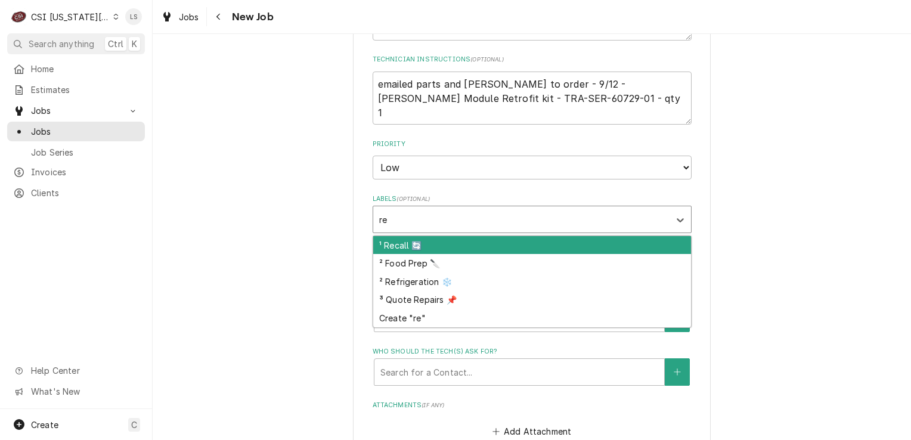
type input "ref"
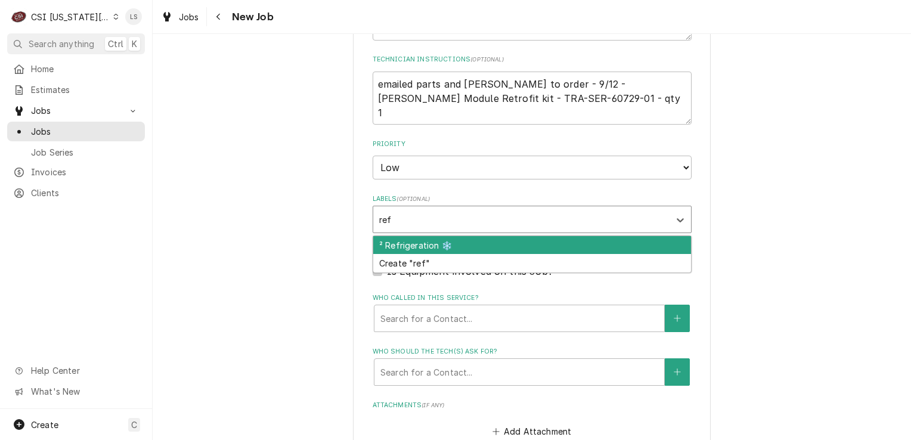
type textarea "x"
type input "qu"
type textarea "x"
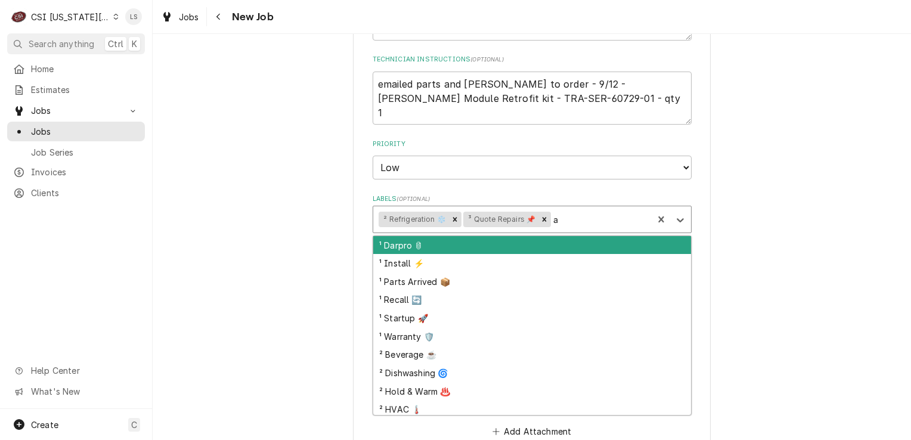
type input "aw"
type textarea "x"
type input "awa"
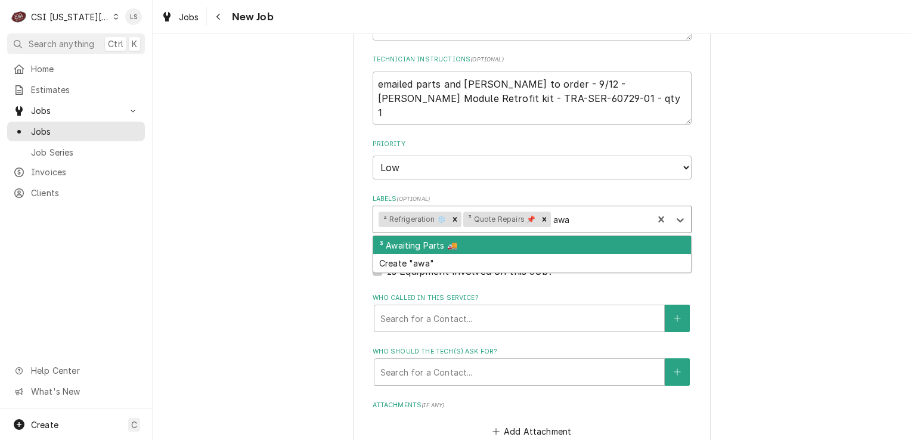
type textarea "x"
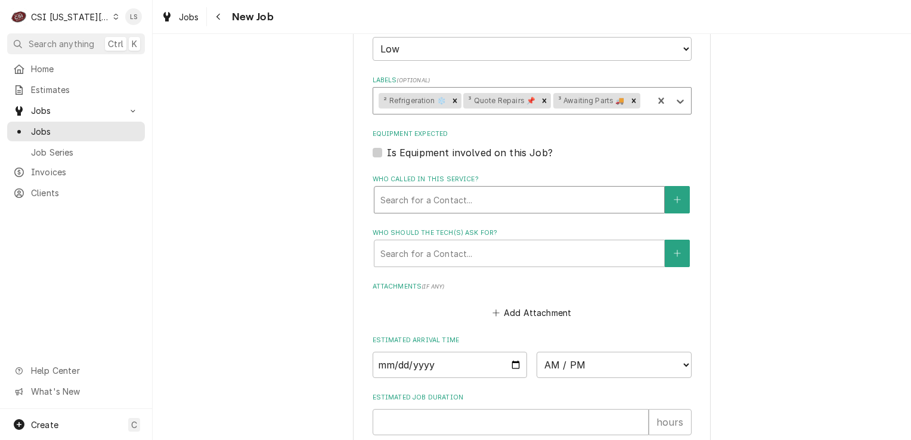
scroll to position [1132, 0]
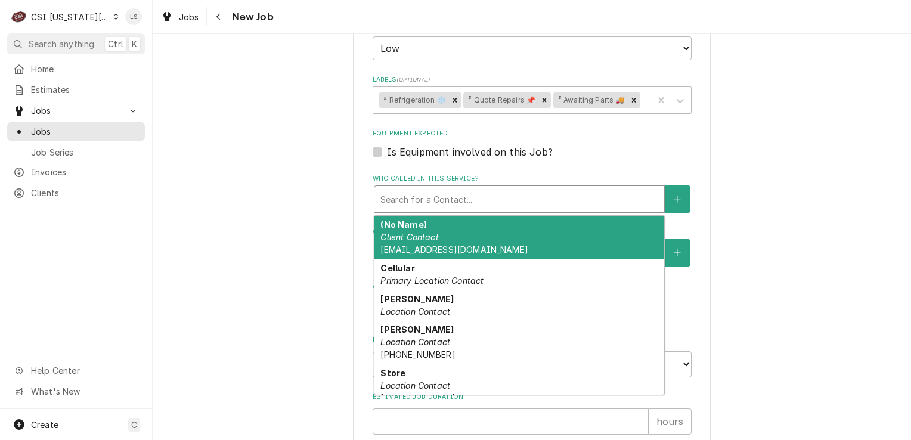
click at [420, 200] on div "Who called in this service?" at bounding box center [519, 198] width 278 height 21
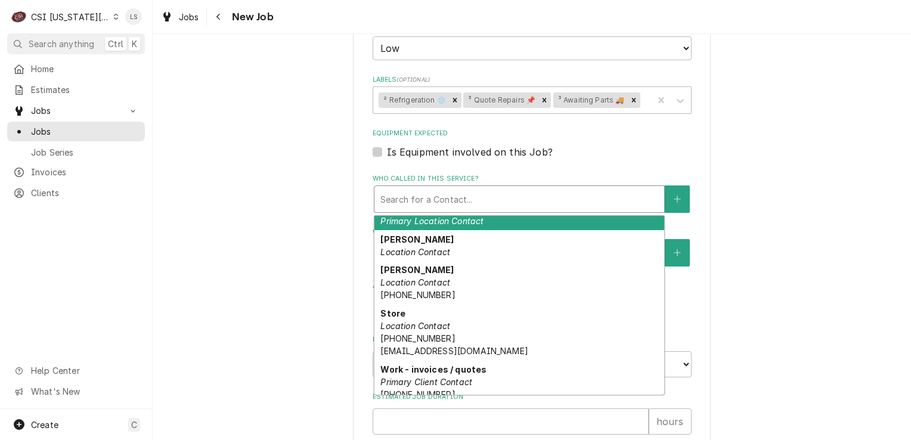
scroll to position [81, 0]
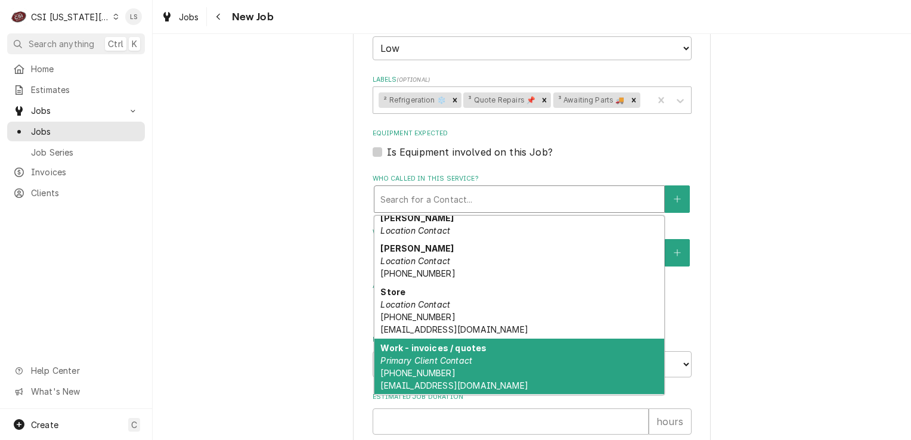
drag, startPoint x: 414, startPoint y: 356, endPoint x: 413, endPoint y: 347, distance: 8.4
click at [414, 356] on em "Primary Client Contact" at bounding box center [426, 360] width 92 height 10
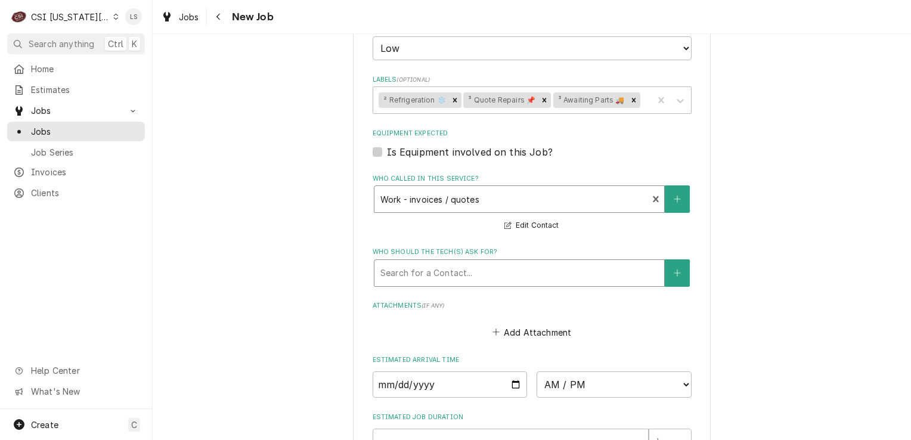
click at [411, 276] on div "Who should the tech(s) ask for?" at bounding box center [519, 272] width 278 height 21
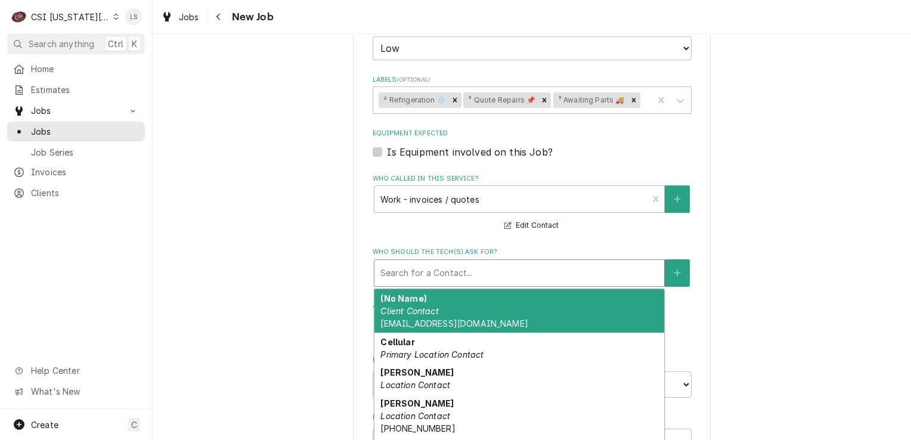
scroll to position [106, 0]
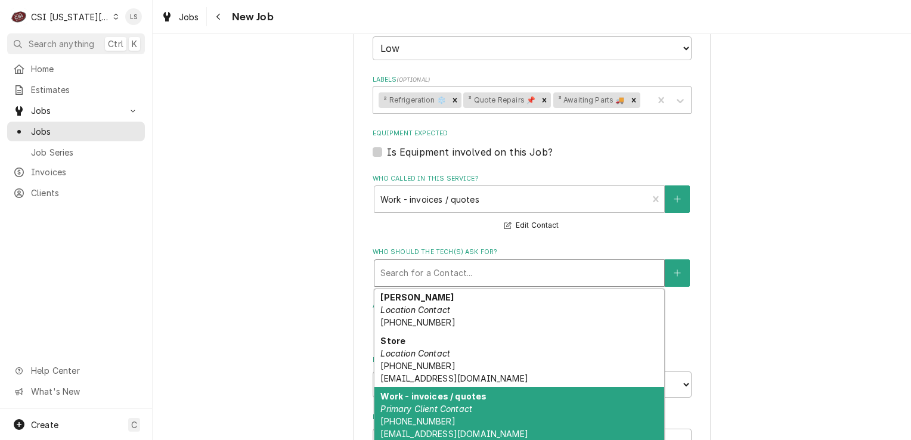
click at [415, 406] on em "Primary Client Contact" at bounding box center [426, 408] width 92 height 10
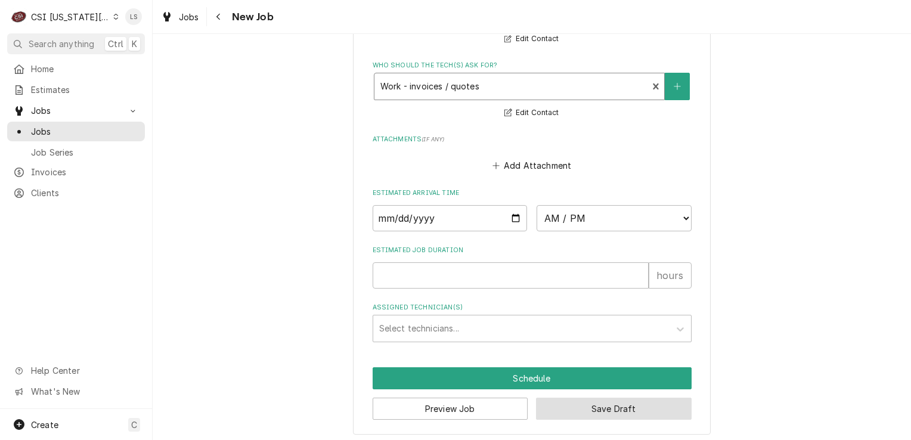
drag, startPoint x: 636, startPoint y: 406, endPoint x: 312, endPoint y: 343, distance: 330.4
click at [636, 407] on button "Save Draft" at bounding box center [614, 408] width 156 height 22
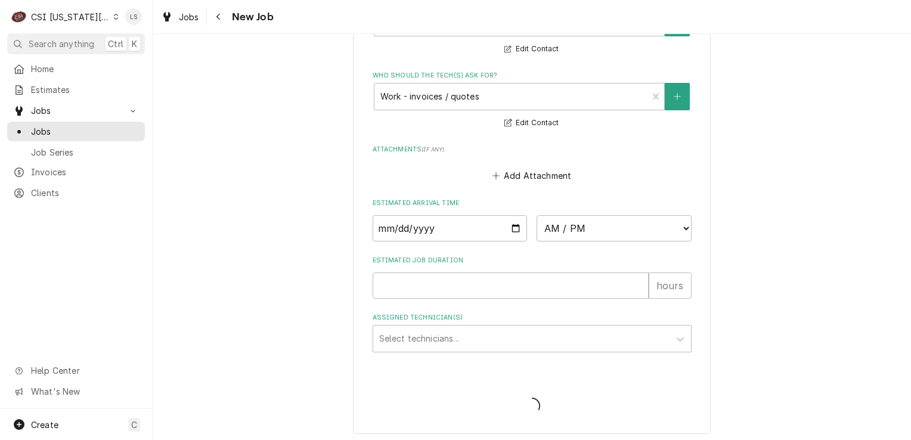
type textarea "x"
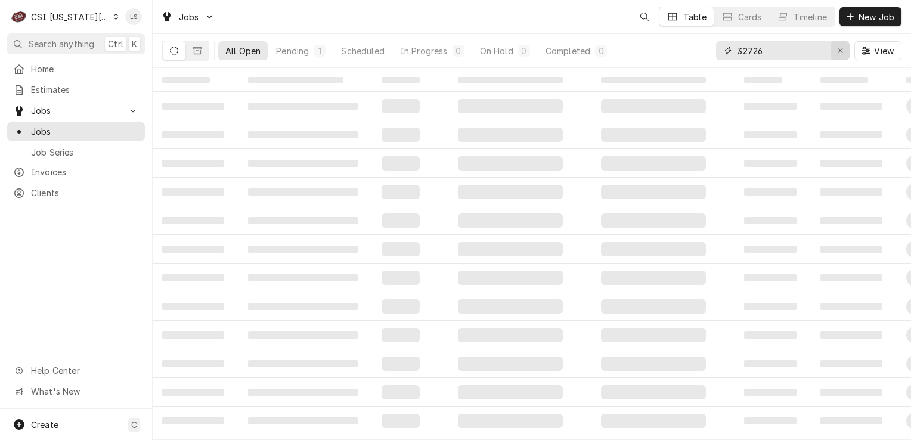
click at [843, 51] on div "Erase input" at bounding box center [840, 51] width 12 height 12
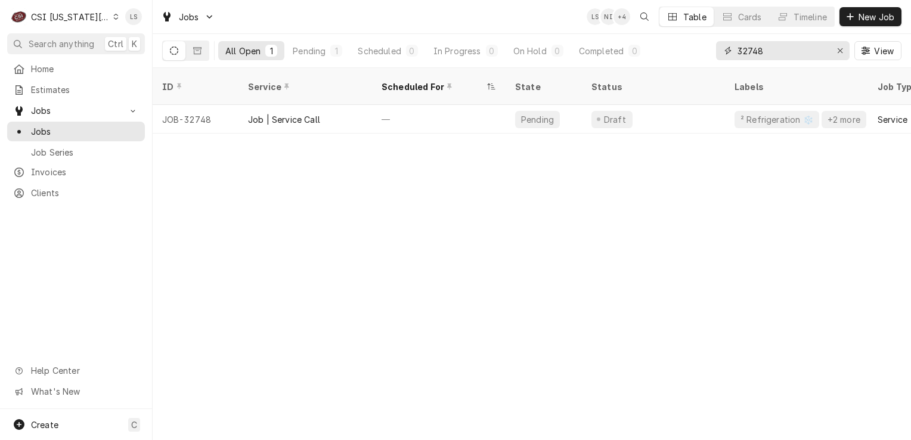
type input "32748"
click at [834, 49] on div "Erase input" at bounding box center [840, 51] width 12 height 12
type input "1014"
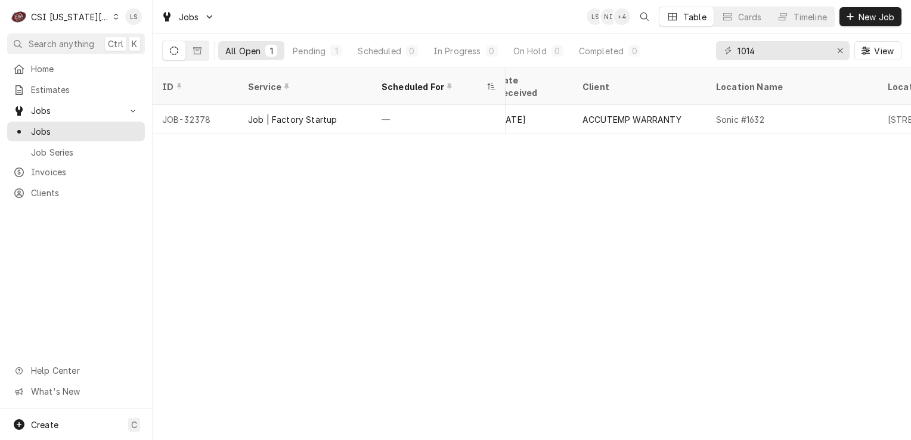
scroll to position [0, 0]
click at [840, 48] on icon "Erase input" at bounding box center [840, 50] width 7 height 8
